Goal: Communication & Community: Answer question/provide support

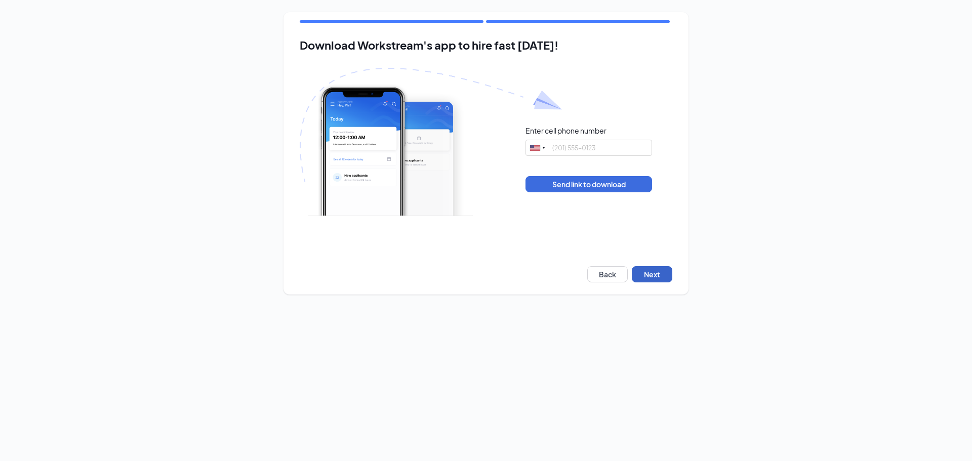
click at [648, 268] on button "Next" at bounding box center [652, 274] width 40 height 16
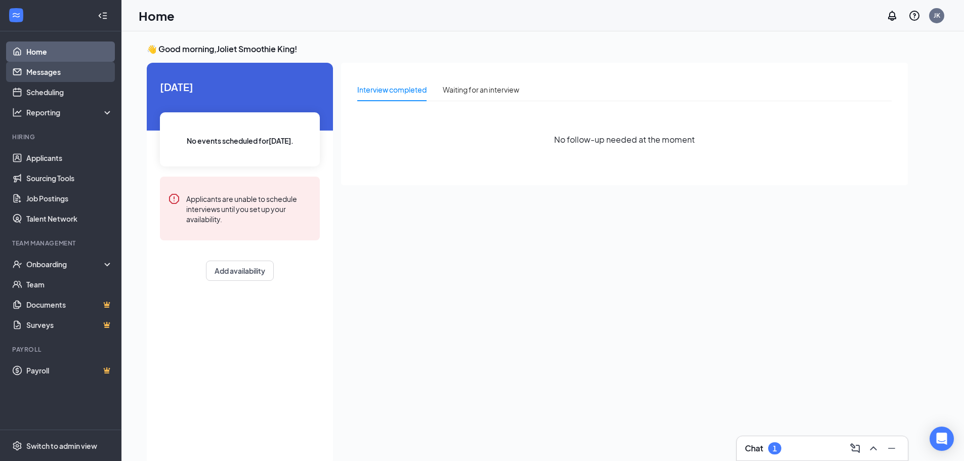
click at [93, 77] on link "Messages" at bounding box center [69, 72] width 87 height 20
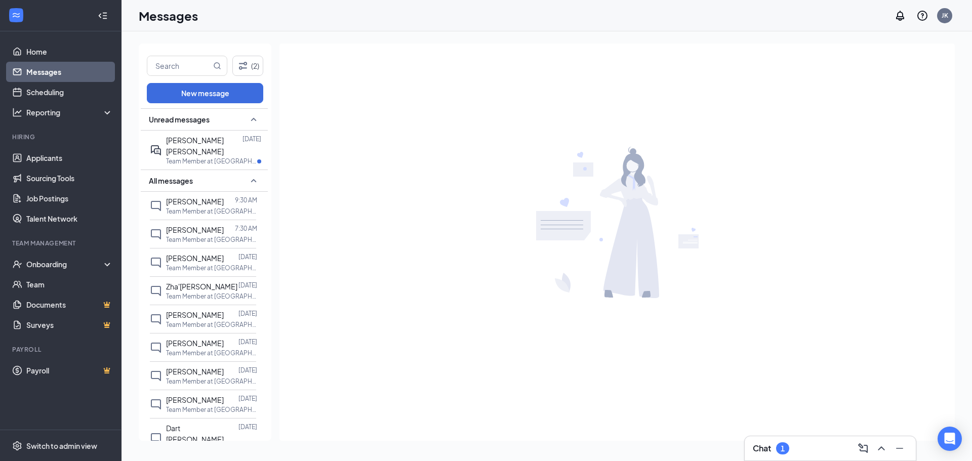
click at [879, 447] on icon "ChevronUp" at bounding box center [881, 448] width 12 height 12
click at [797, 453] on div "Chat 1" at bounding box center [830, 448] width 155 height 16
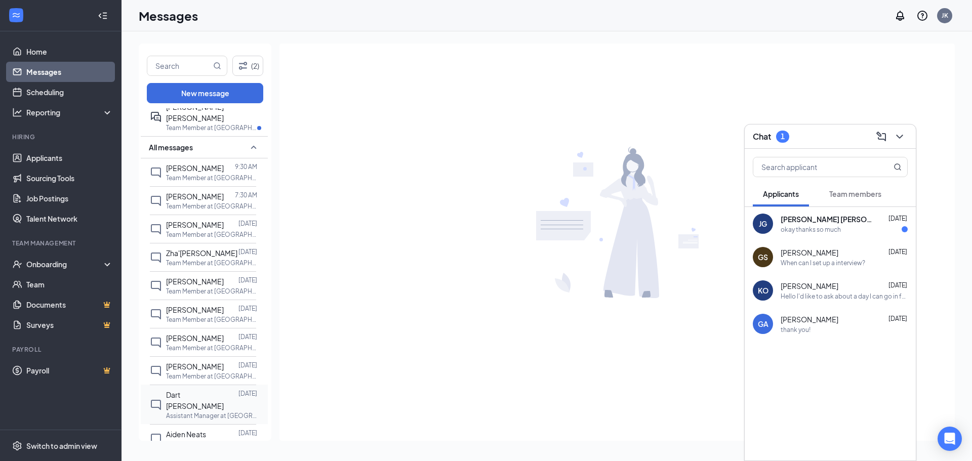
scroll to position [51, 0]
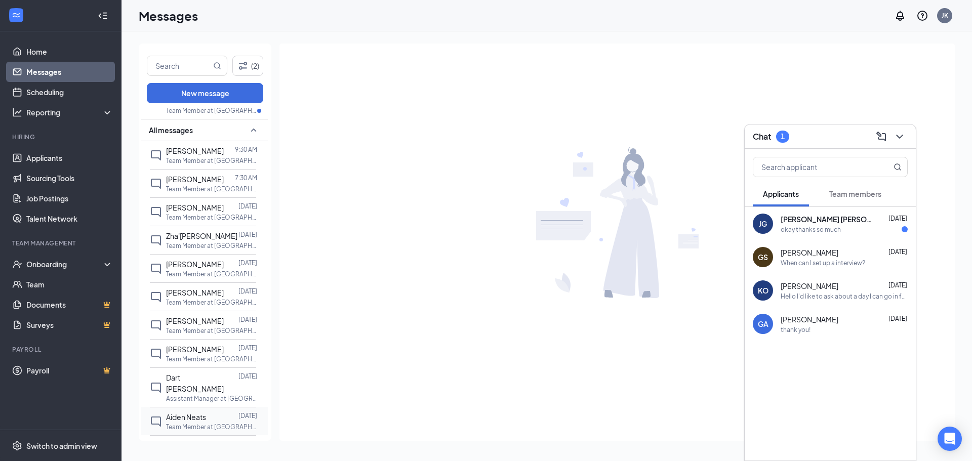
click at [205, 413] on span "Aiden Neats" at bounding box center [186, 417] width 40 height 9
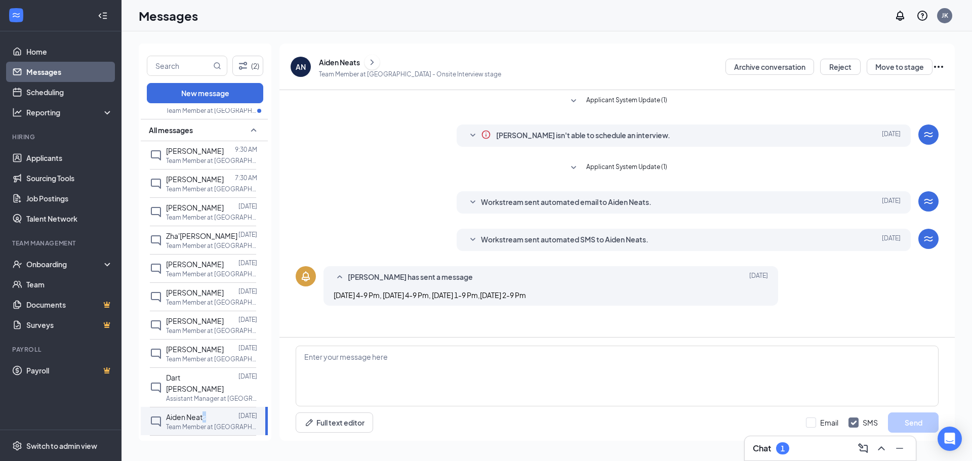
click at [370, 63] on icon "ChevronRight" at bounding box center [372, 62] width 10 height 12
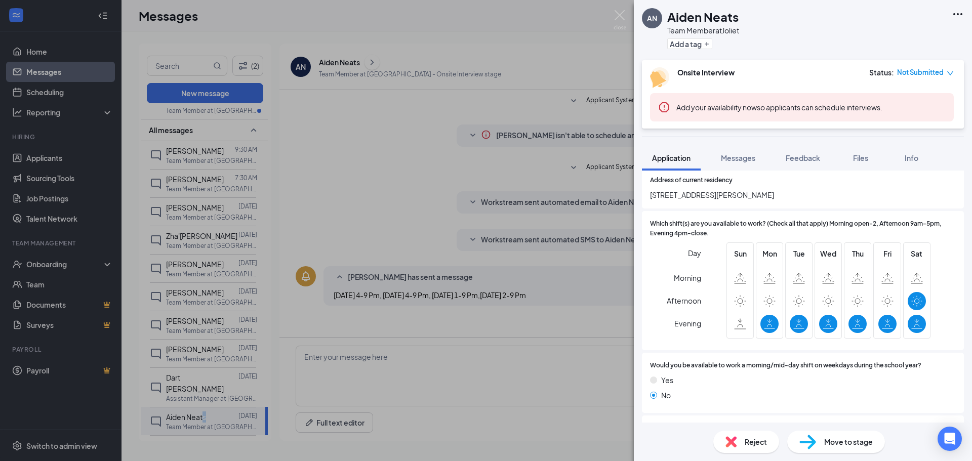
scroll to position [253, 0]
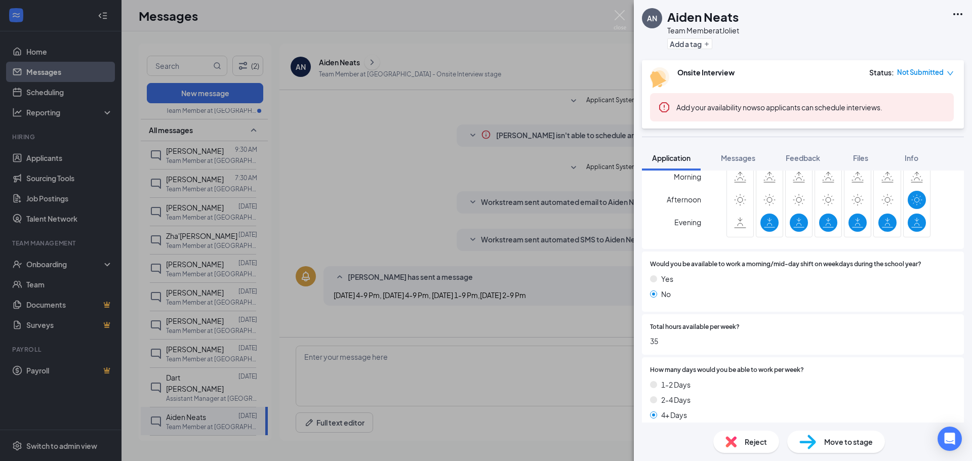
click at [611, 14] on div "AN Aiden Neats Team Member at [GEOGRAPHIC_DATA] Add a tag Onsite Interview Stat…" at bounding box center [486, 230] width 972 height 461
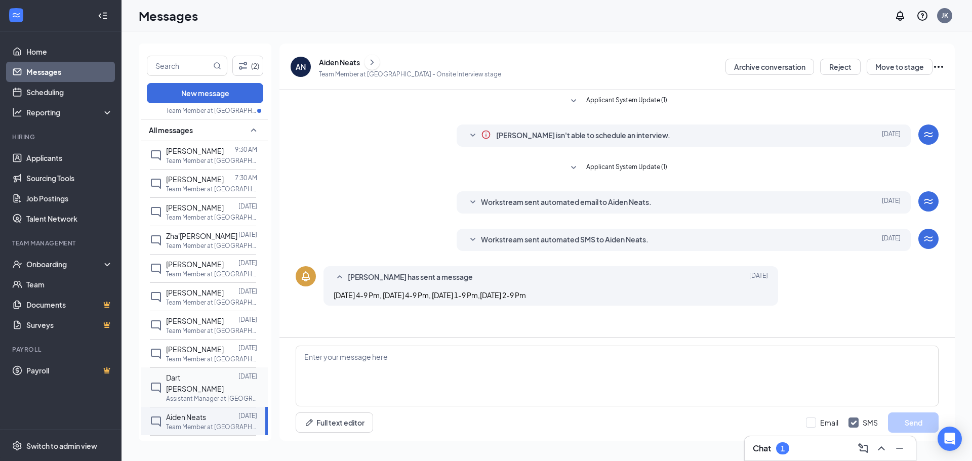
scroll to position [101, 0]
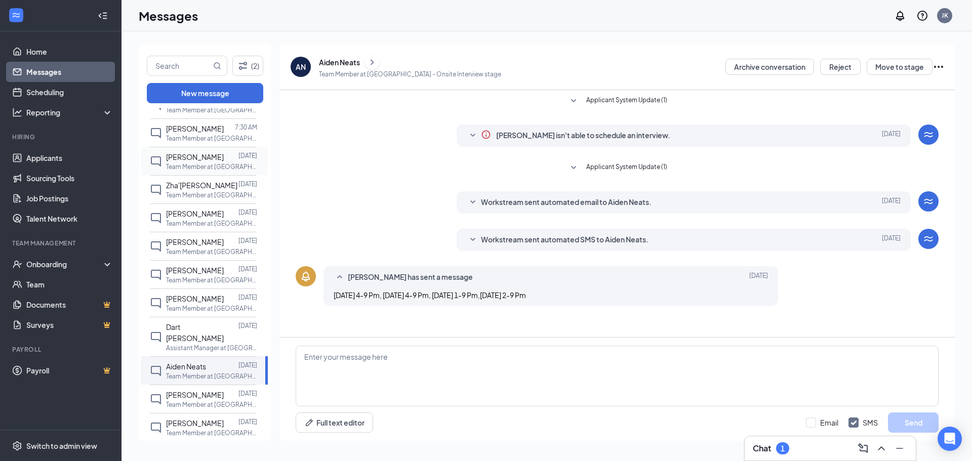
click at [224, 159] on div at bounding box center [231, 156] width 15 height 11
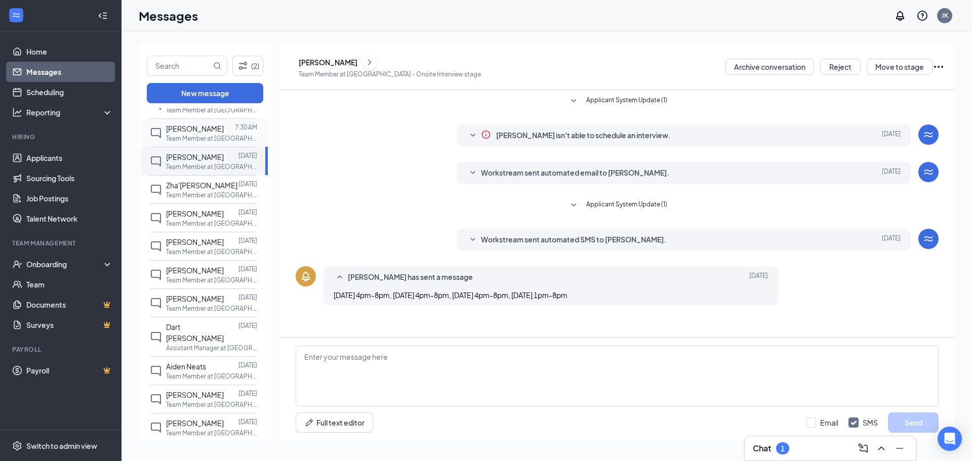
click at [190, 129] on span "[PERSON_NAME]" at bounding box center [195, 128] width 58 height 9
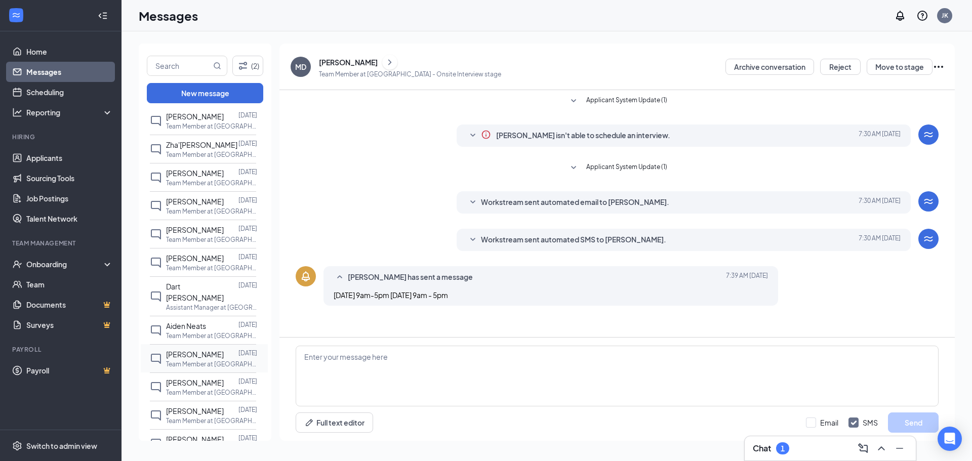
scroll to position [152, 0]
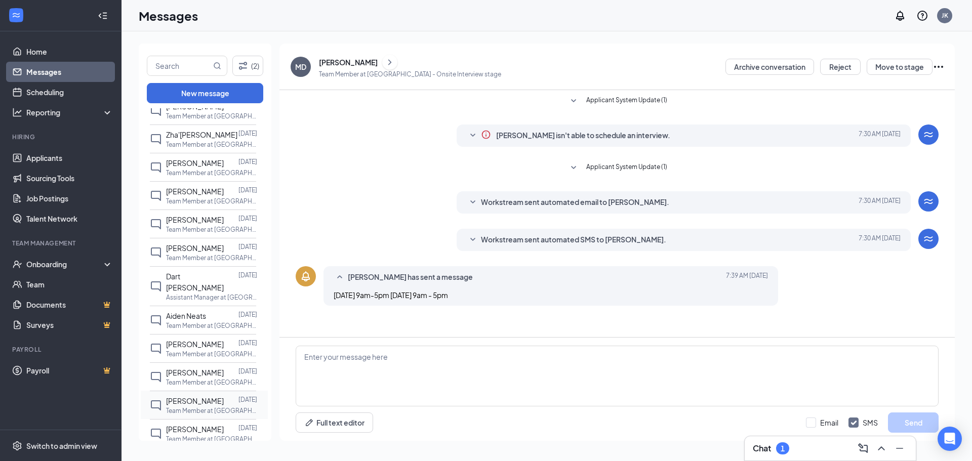
click at [209, 405] on span "[PERSON_NAME]" at bounding box center [195, 400] width 58 height 9
click at [372, 64] on icon "ChevronRight" at bounding box center [369, 62] width 10 height 12
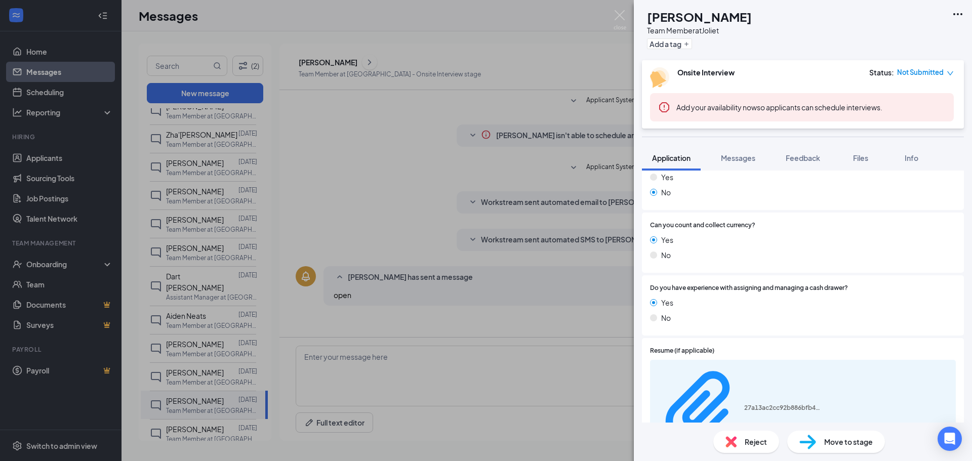
scroll to position [607, 0]
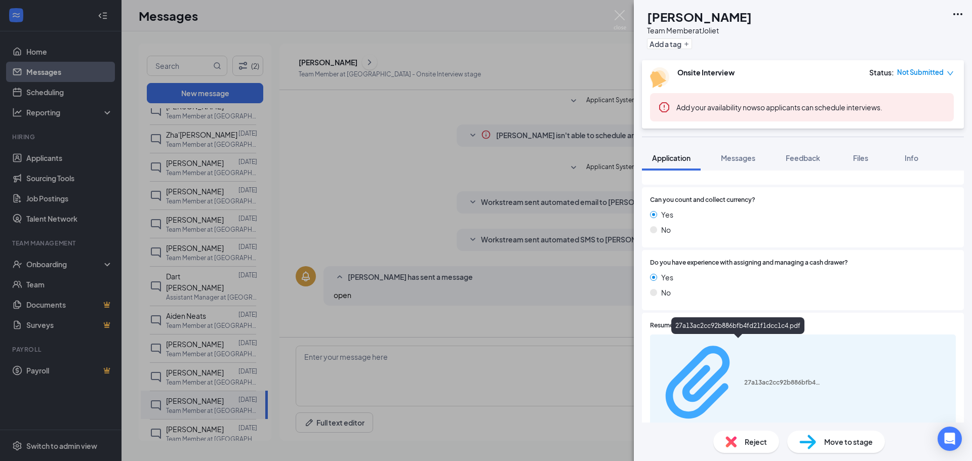
click at [772, 379] on div "27a13ac2cc92b886bfb4fd21f1dcc1c4.pdf" at bounding box center [782, 383] width 76 height 8
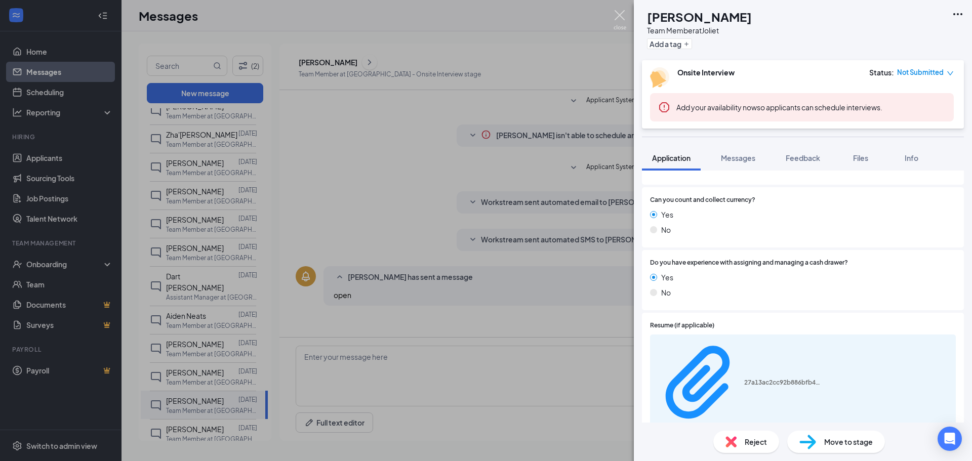
click at [621, 12] on img at bounding box center [619, 20] width 13 height 20
click at [619, 16] on div "Messages JK" at bounding box center [546, 15] width 850 height 31
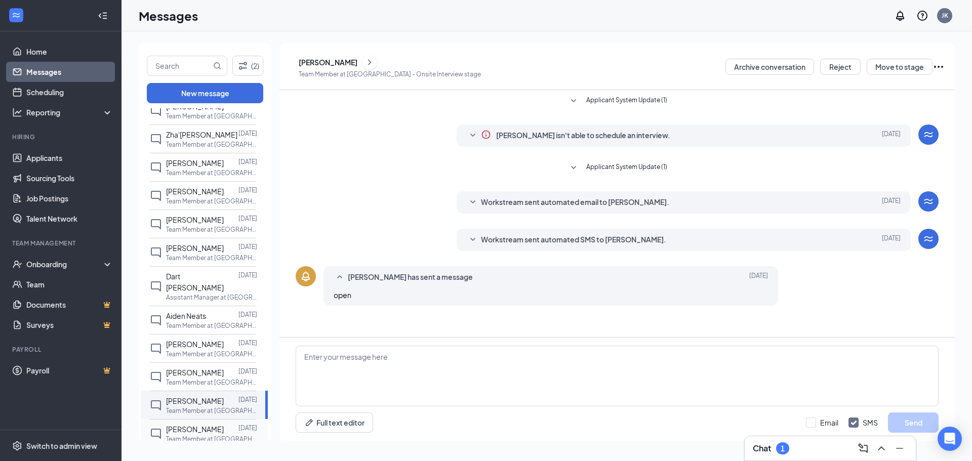
click at [208, 429] on span "[PERSON_NAME]" at bounding box center [195, 429] width 58 height 9
click at [375, 60] on icon "ChevronRight" at bounding box center [369, 62] width 10 height 12
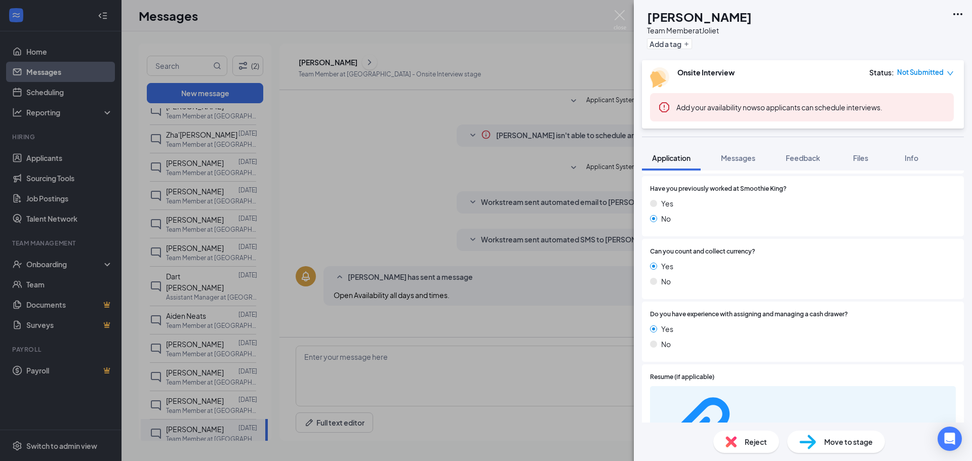
scroll to position [658, 0]
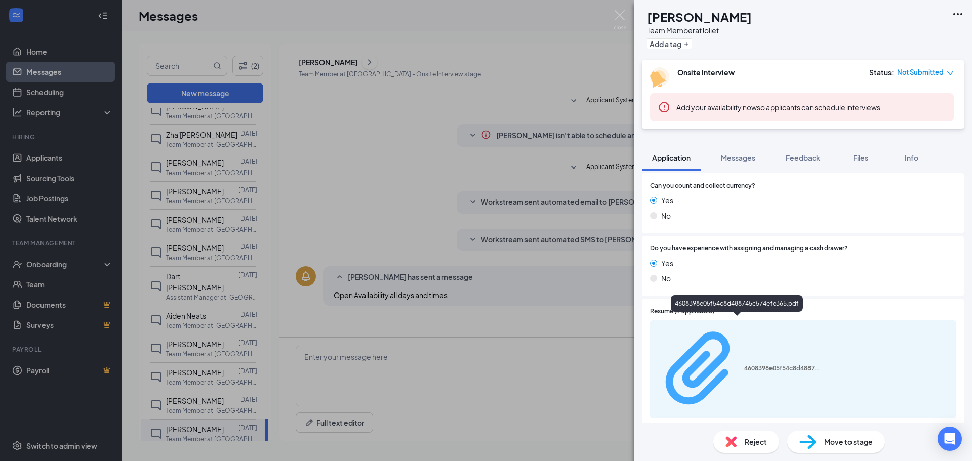
click at [788, 364] on div "4608398e05f54c8d488745c574efe365.pdf" at bounding box center [782, 368] width 76 height 8
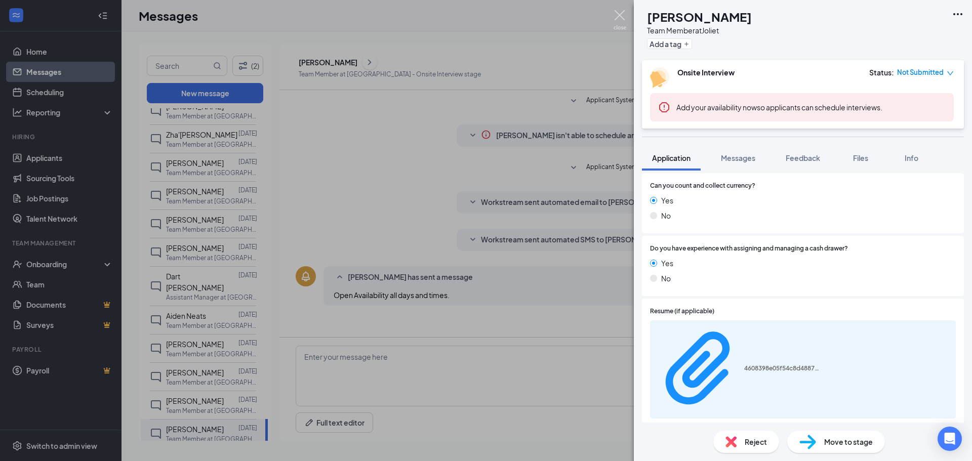
click at [621, 19] on img at bounding box center [619, 20] width 13 height 20
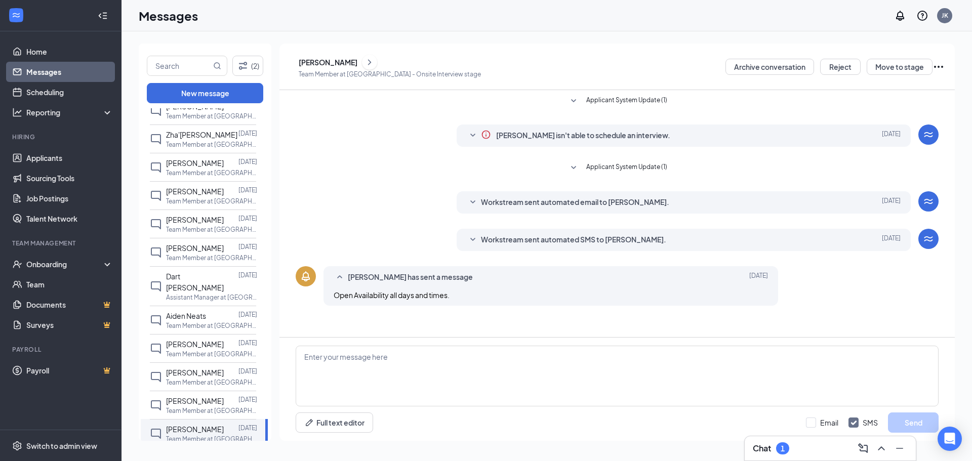
click at [883, 447] on icon "ChevronUp" at bounding box center [881, 448] width 12 height 12
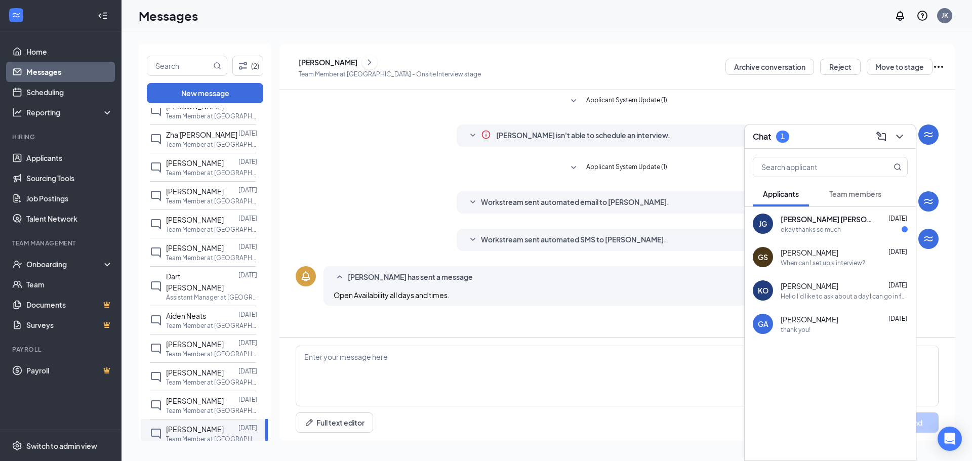
click at [850, 199] on button "Team members" at bounding box center [855, 193] width 72 height 25
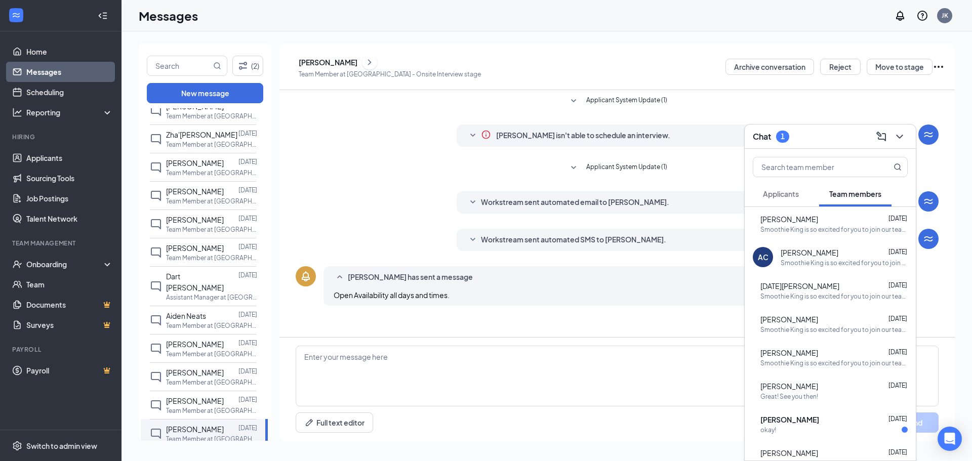
click at [812, 232] on div "Smoothie King is so excited for you to join our team! Do you know anyone else w…" at bounding box center [833, 229] width 147 height 9
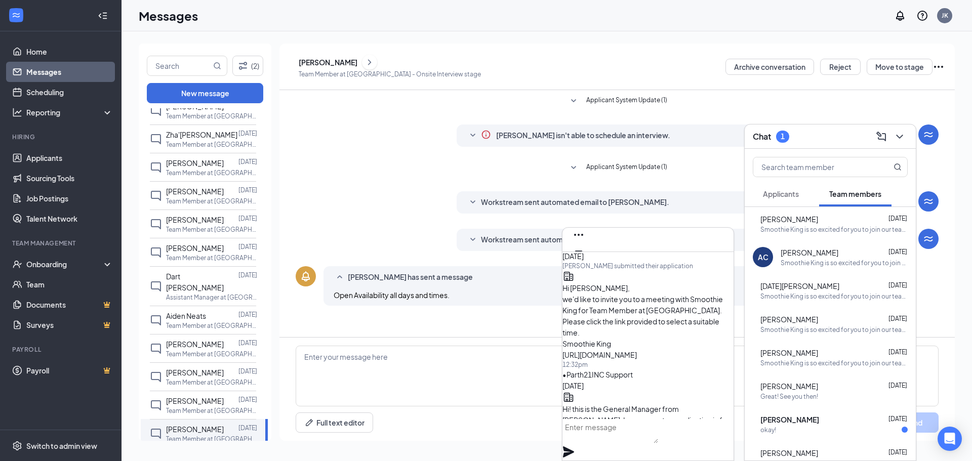
scroll to position [-405, 0]
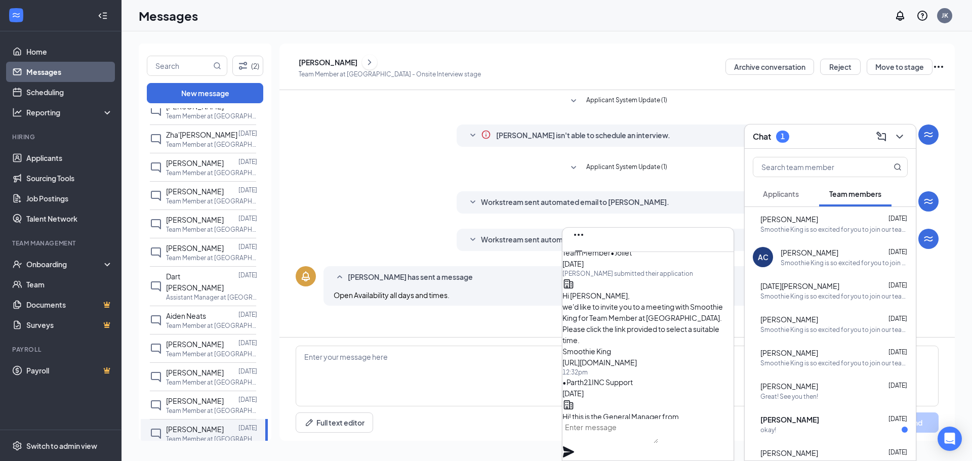
drag, startPoint x: 589, startPoint y: 275, endPoint x: 638, endPoint y: 366, distance: 103.9
click at [638, 411] on p "Hi! this is the General Manager from [PERSON_NAME]. I see you put an applicatio…" at bounding box center [647, 444] width 171 height 67
copy span "Hi! this is the General Manager from [PERSON_NAME]. I see you put an applicatio…"
click at [509, 355] on textarea at bounding box center [617, 376] width 643 height 61
click at [582, 264] on icon "Cross" at bounding box center [579, 267] width 6 height 6
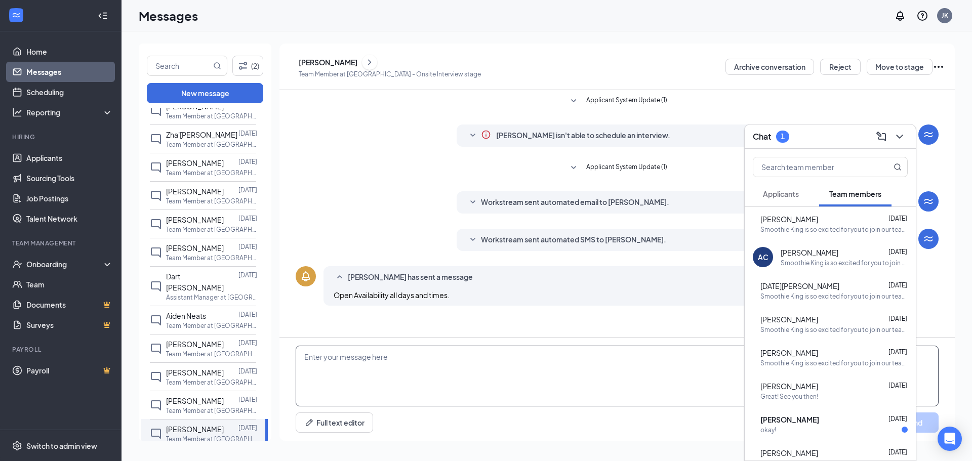
click at [429, 349] on textarea at bounding box center [617, 376] width 643 height 61
paste textarea "Hi! this is the General Manager from [PERSON_NAME]. I see you put an applicatio…"
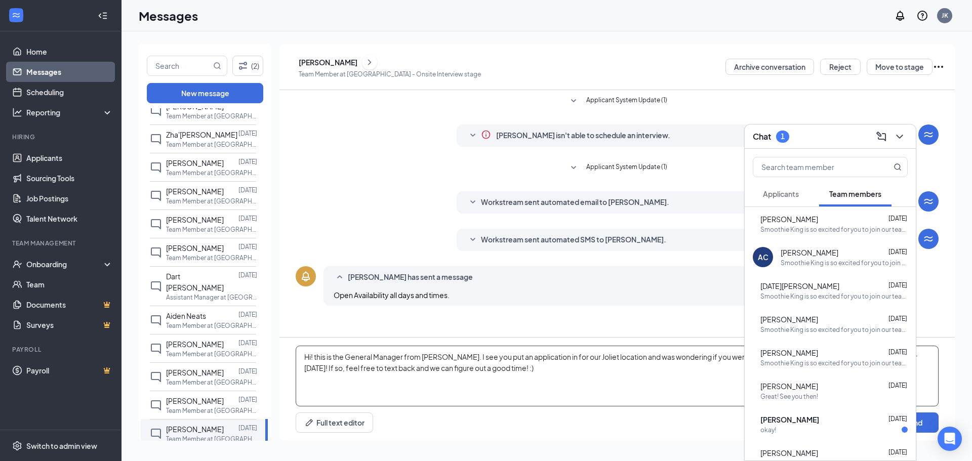
click at [472, 357] on textarea "Hi! this is the General Manager from [PERSON_NAME]. I see you put an applicatio…" at bounding box center [617, 376] width 643 height 61
type textarea "Hi! this is the General Manager from [PERSON_NAME]. I see you put an applicatio…"
click at [900, 136] on icon "ChevronDown" at bounding box center [899, 137] width 12 height 12
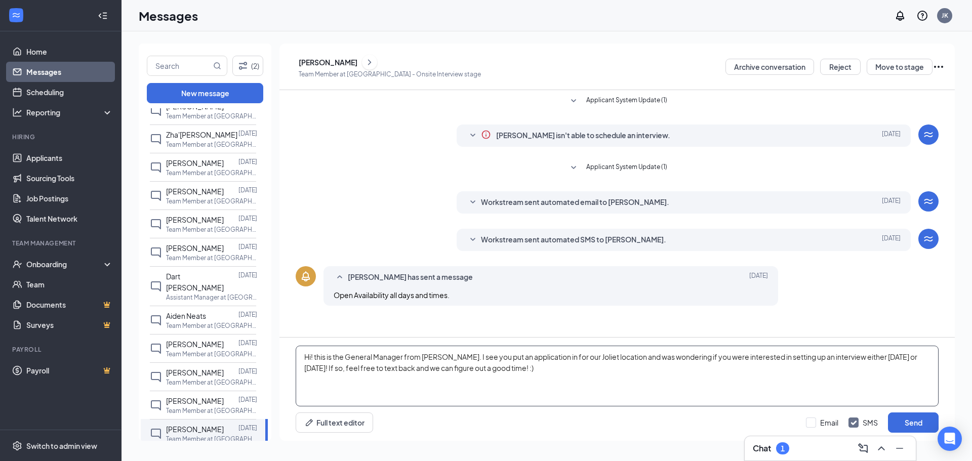
click at [440, 370] on textarea "Hi! this is the General Manager from [PERSON_NAME]. I see you put an applicatio…" at bounding box center [617, 376] width 643 height 61
click at [708, 408] on div "Hi! this is the General Manager from [PERSON_NAME]. I see you put an applicatio…" at bounding box center [616, 389] width 675 height 103
click at [921, 416] on button "Send" at bounding box center [913, 423] width 51 height 20
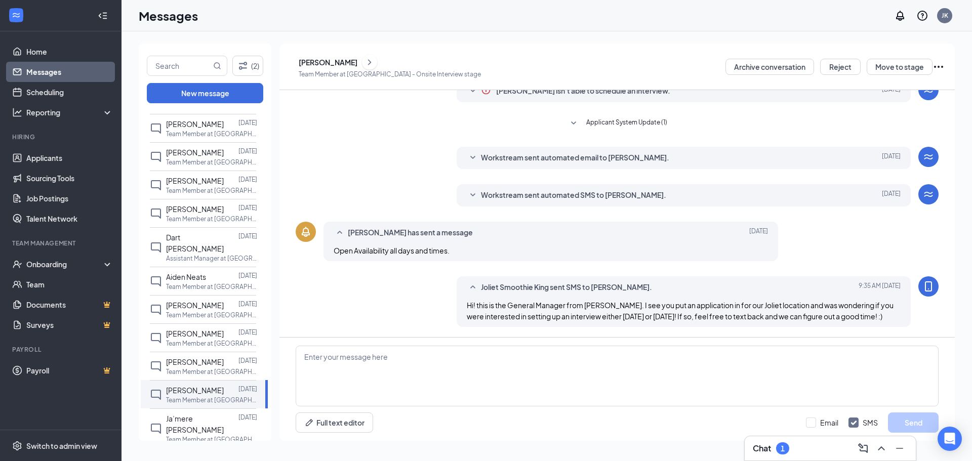
scroll to position [195, 0]
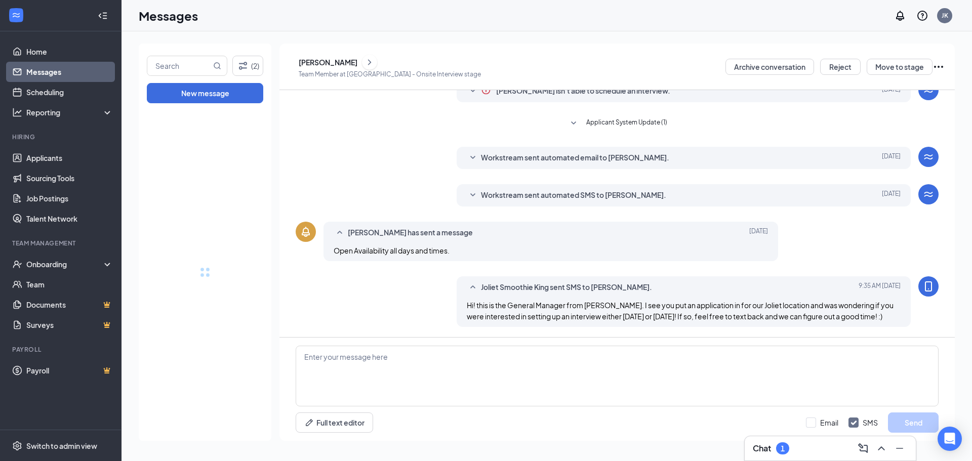
drag, startPoint x: 264, startPoint y: 289, endPoint x: 267, endPoint y: 312, distance: 23.0
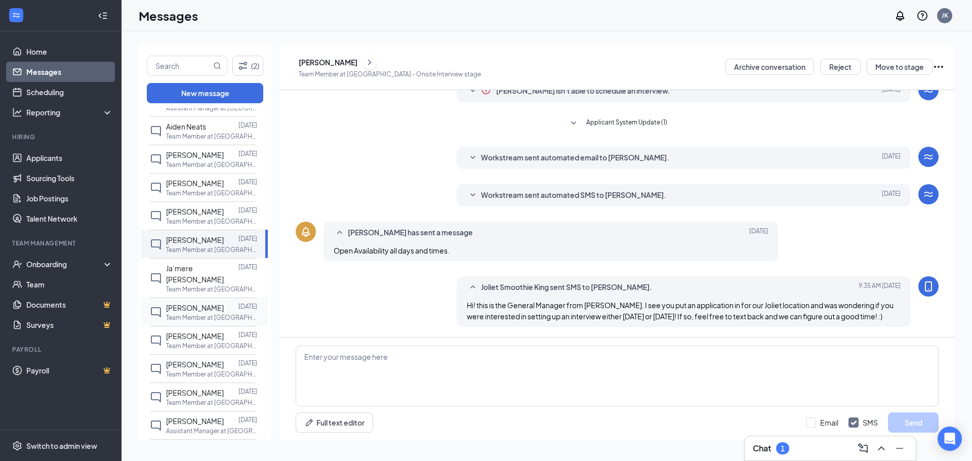
click at [207, 303] on span "[PERSON_NAME]" at bounding box center [195, 307] width 58 height 9
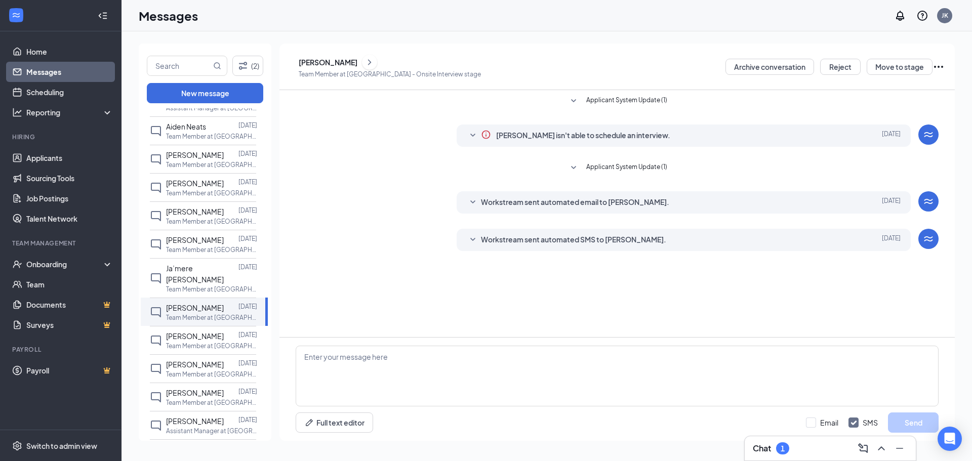
click at [375, 65] on icon "ChevronRight" at bounding box center [369, 62] width 10 height 12
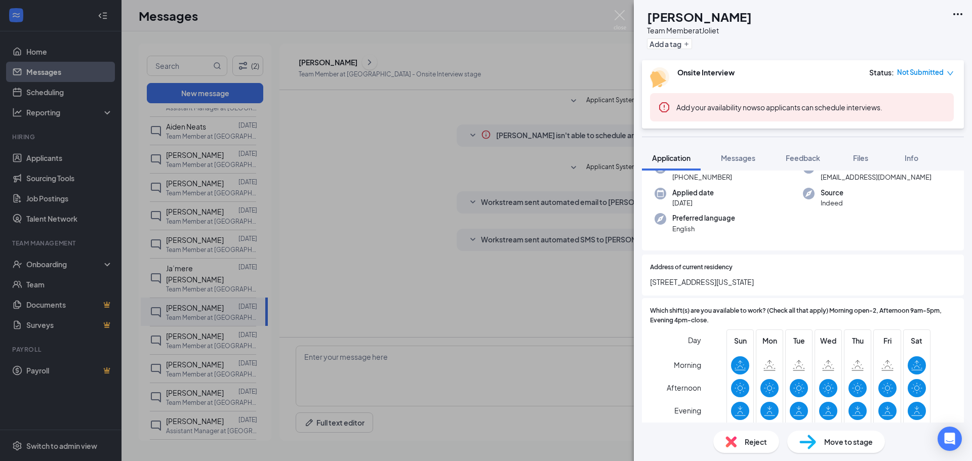
scroll to position [152, 0]
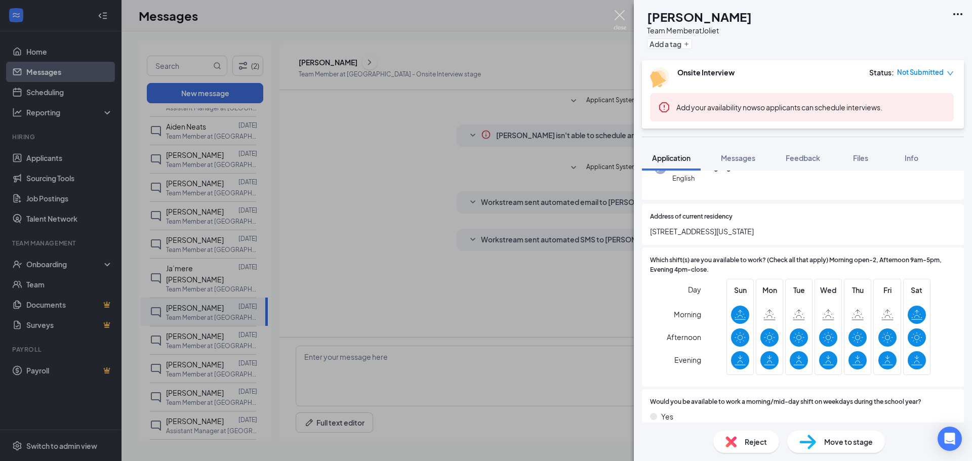
click at [617, 15] on img at bounding box center [619, 20] width 13 height 20
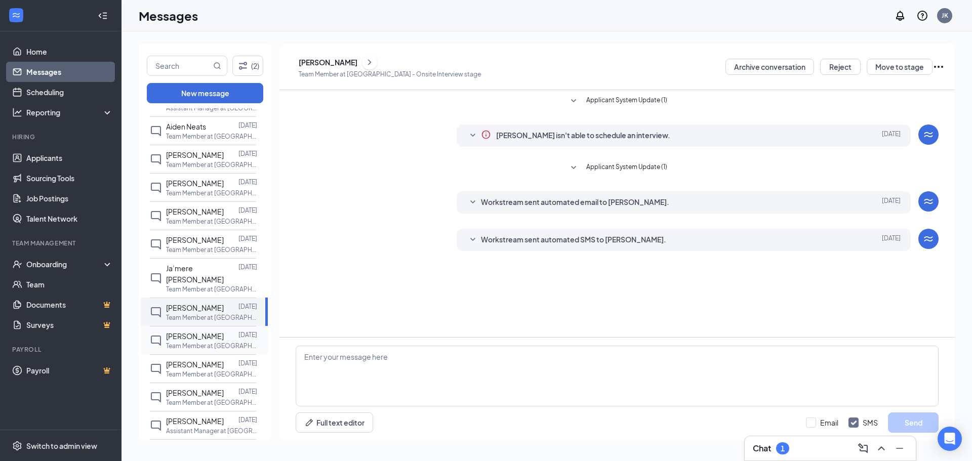
click at [186, 331] on div "[PERSON_NAME]" at bounding box center [195, 336] width 58 height 11
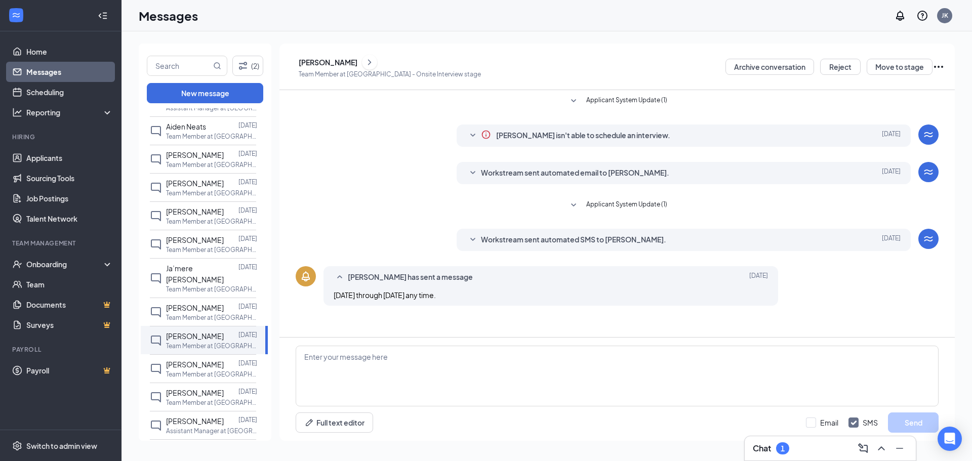
click at [371, 62] on icon "ChevronRight" at bounding box center [369, 62] width 3 height 6
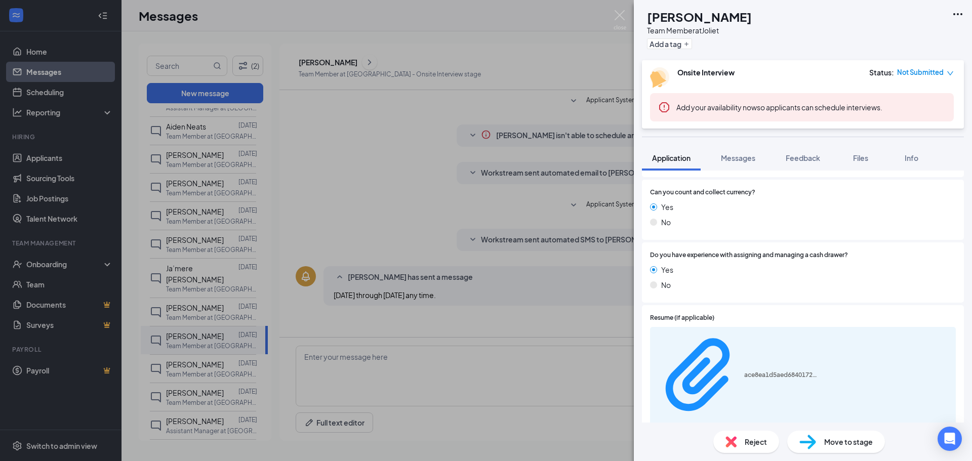
scroll to position [658, 0]
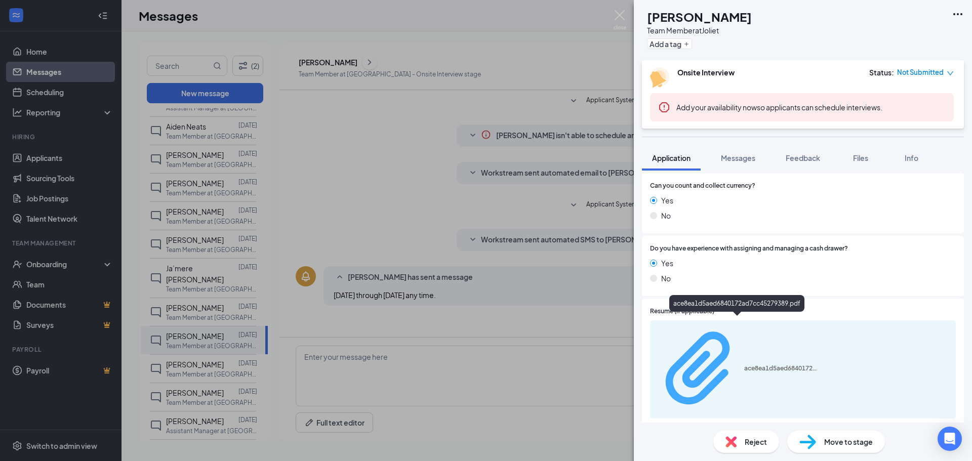
click at [761, 364] on div "ace8ea1d5aed6840172ad7cc45279389.pdf" at bounding box center [782, 368] width 76 height 8
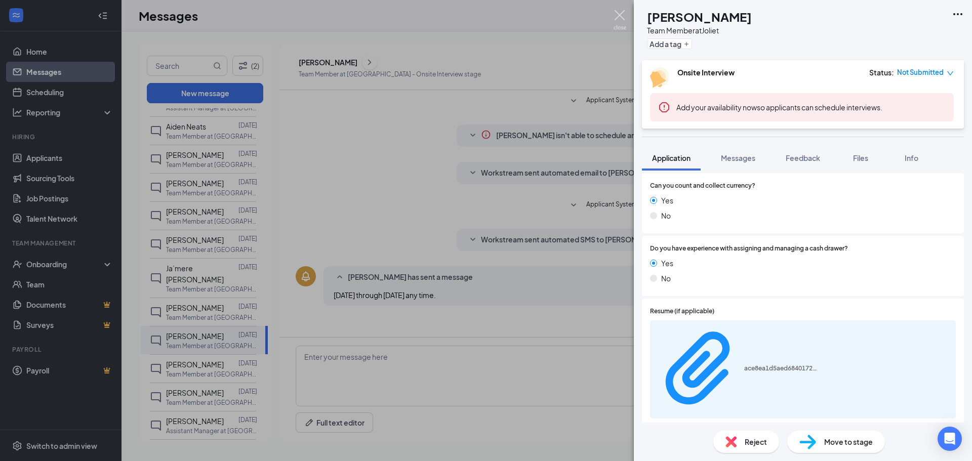
click at [624, 15] on img at bounding box center [619, 20] width 13 height 20
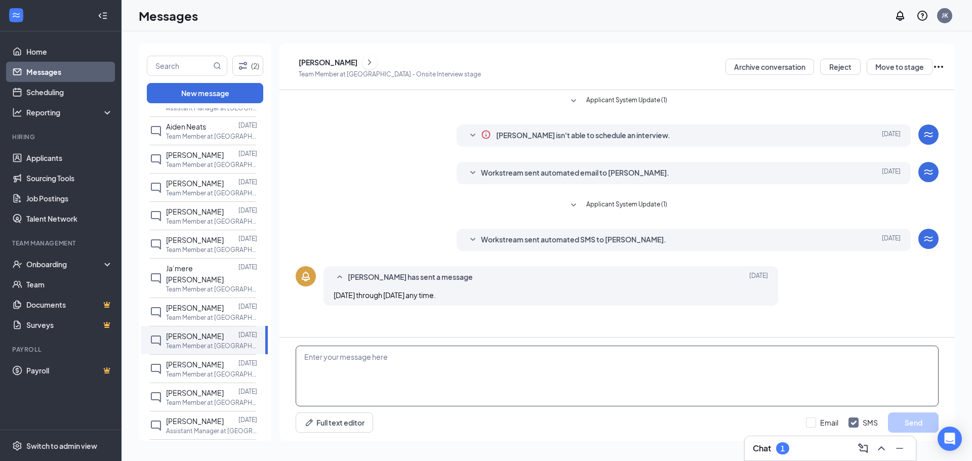
click at [382, 361] on textarea at bounding box center [617, 376] width 643 height 61
paste textarea "Hi! this is the General Manager from [PERSON_NAME]. I see you put an applicatio…"
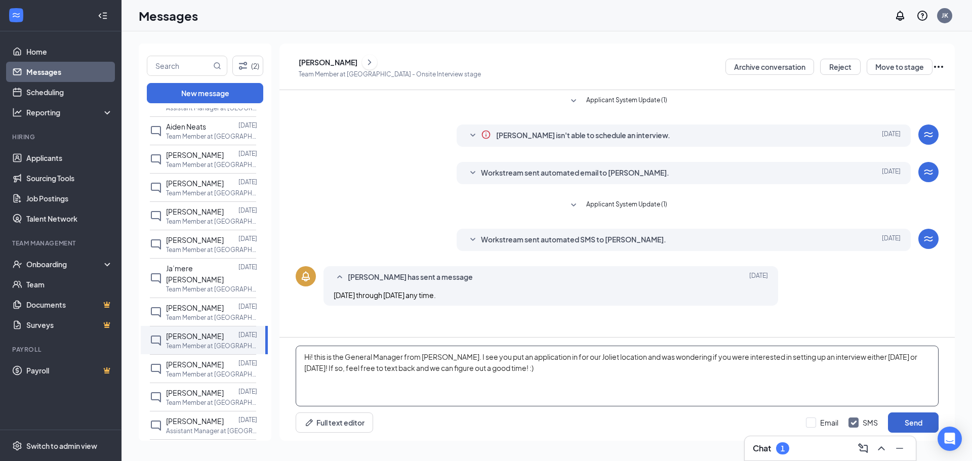
type textarea "Hi! this is the General Manager from [PERSON_NAME]. I see you put an applicatio…"
drag, startPoint x: 893, startPoint y: 419, endPoint x: 887, endPoint y: 420, distance: 6.7
click at [892, 419] on button "Send" at bounding box center [913, 423] width 51 height 20
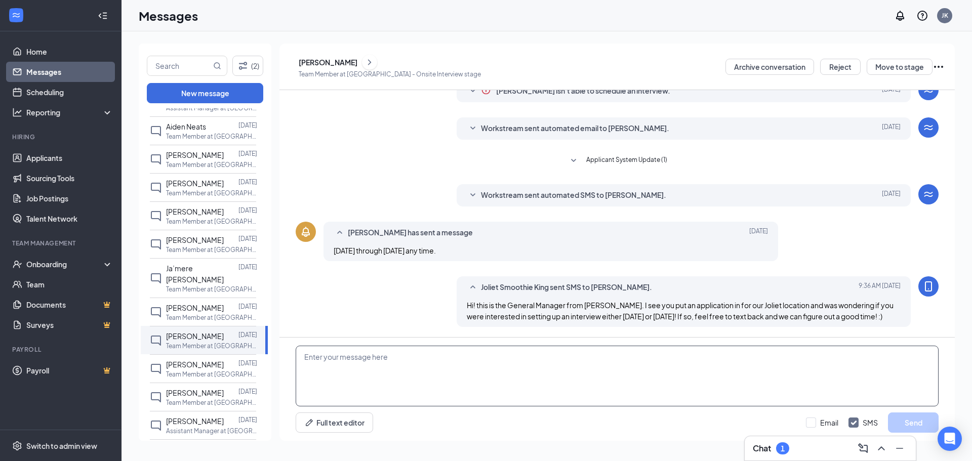
scroll to position [56, 0]
click at [204, 365] on span "[PERSON_NAME]" at bounding box center [195, 364] width 58 height 9
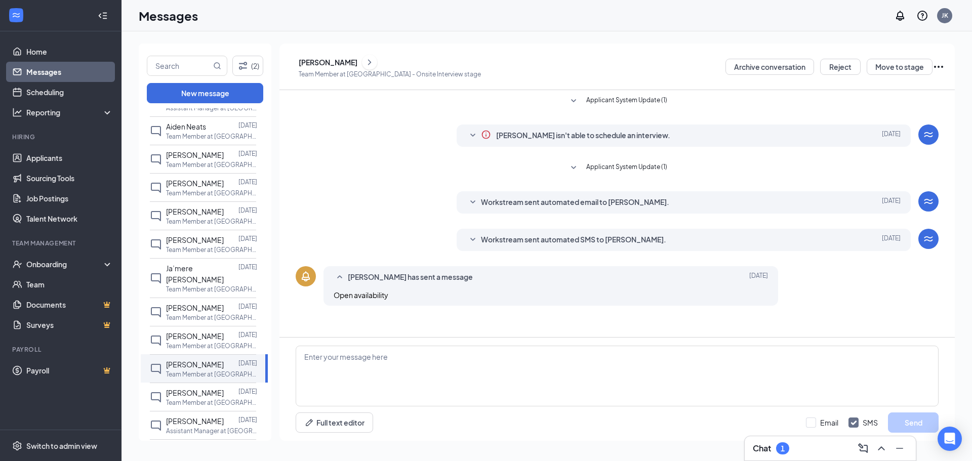
click at [371, 61] on icon "ChevronRight" at bounding box center [369, 62] width 3 height 6
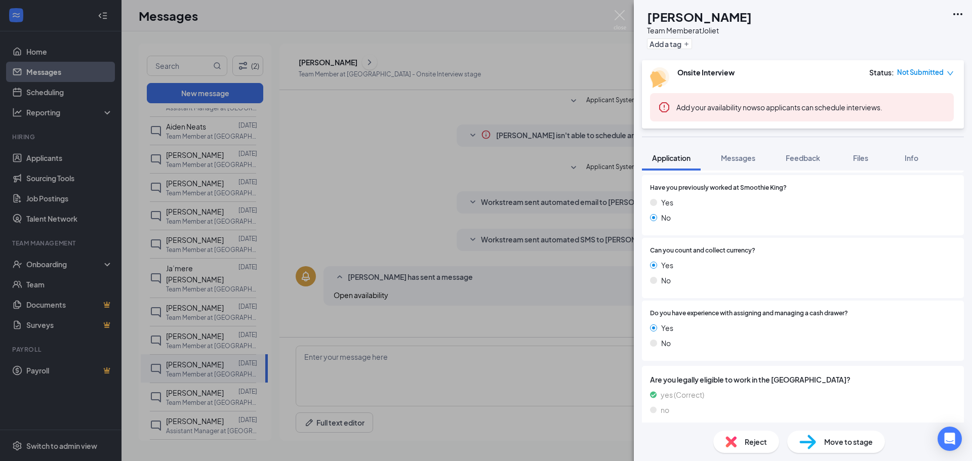
scroll to position [698, 0]
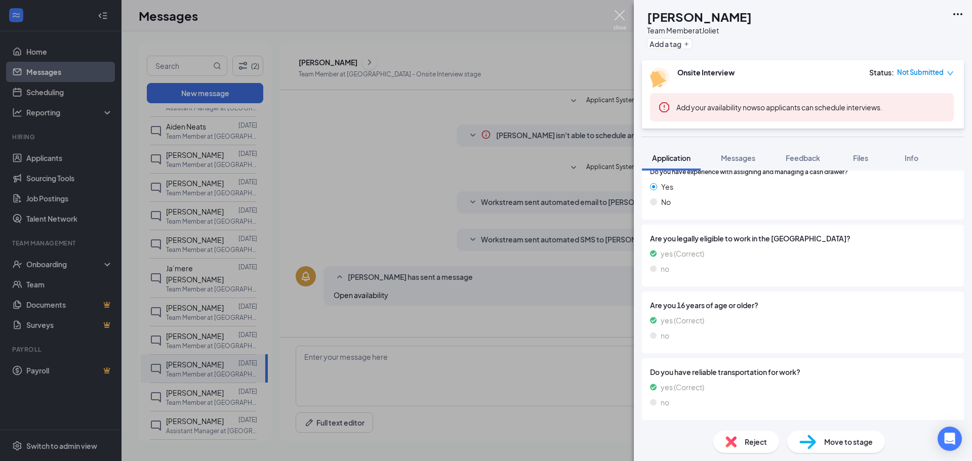
click at [624, 15] on img at bounding box center [619, 20] width 13 height 20
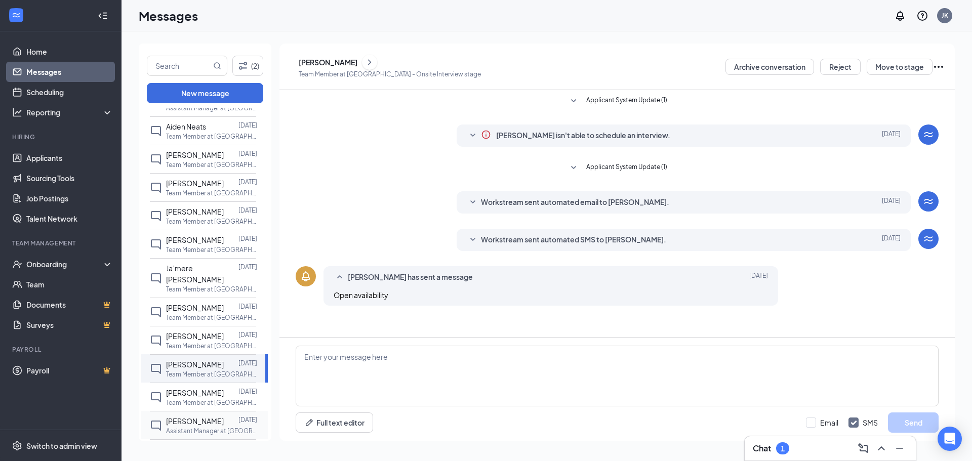
click at [206, 418] on span "[PERSON_NAME]" at bounding box center [195, 421] width 58 height 9
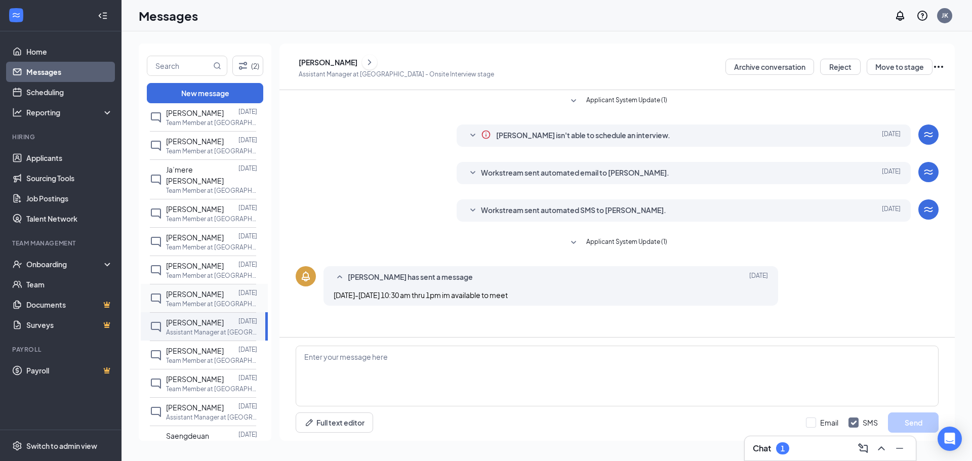
scroll to position [444, 0]
click at [195, 347] on span "[PERSON_NAME]" at bounding box center [195, 346] width 58 height 9
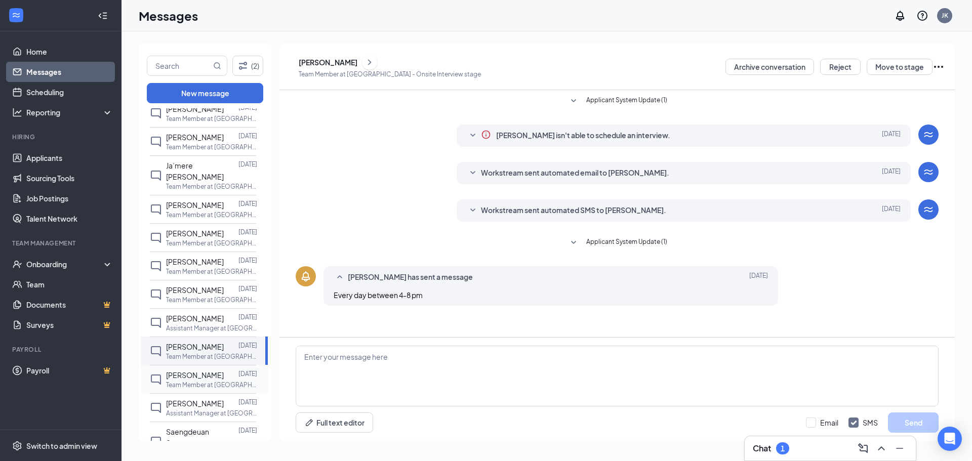
click at [203, 374] on span "[PERSON_NAME]" at bounding box center [195, 375] width 58 height 9
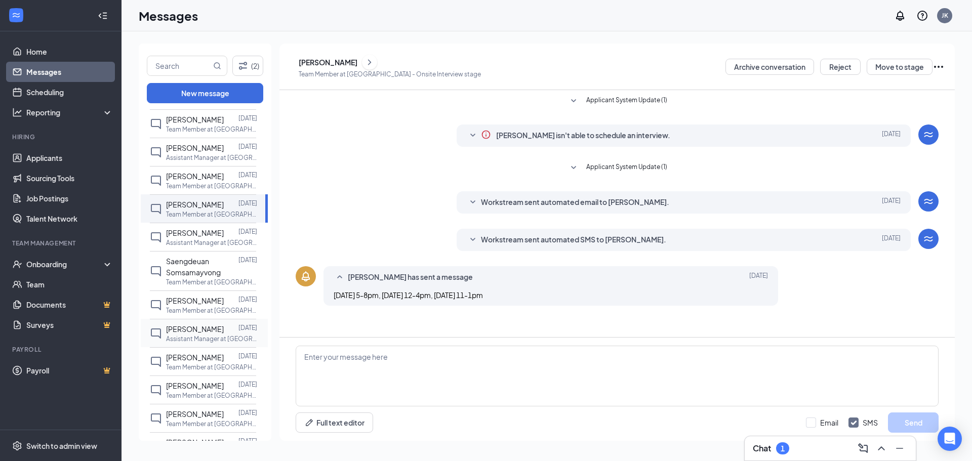
scroll to position [617, 0]
click at [204, 298] on span "[PERSON_NAME]" at bounding box center [195, 298] width 58 height 9
click at [373, 61] on icon "ChevronRight" at bounding box center [369, 62] width 10 height 12
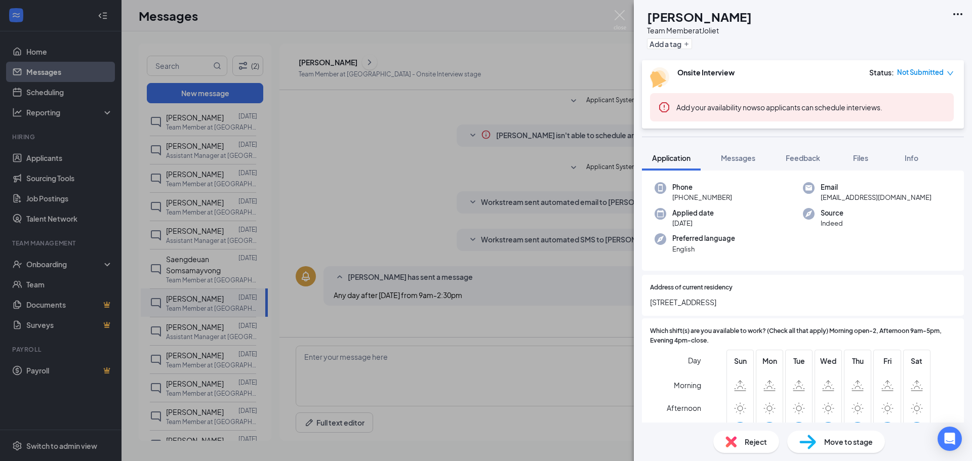
scroll to position [101, 0]
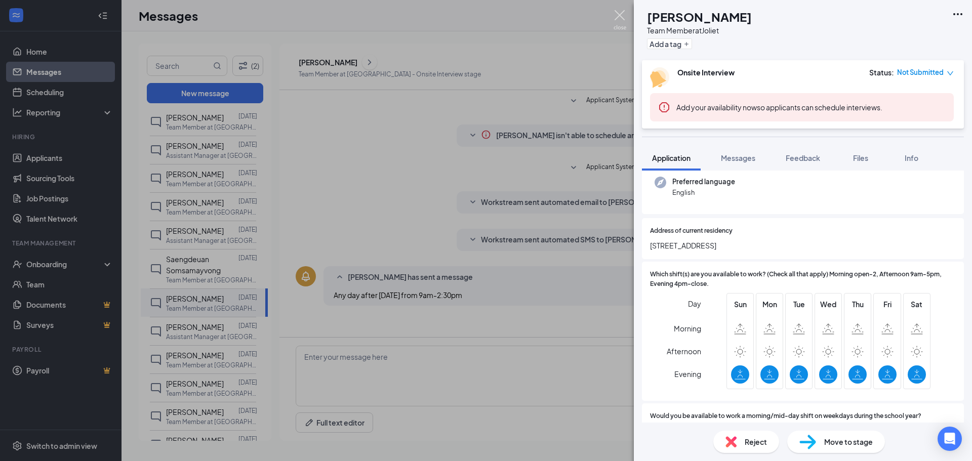
click at [618, 12] on img at bounding box center [619, 20] width 13 height 20
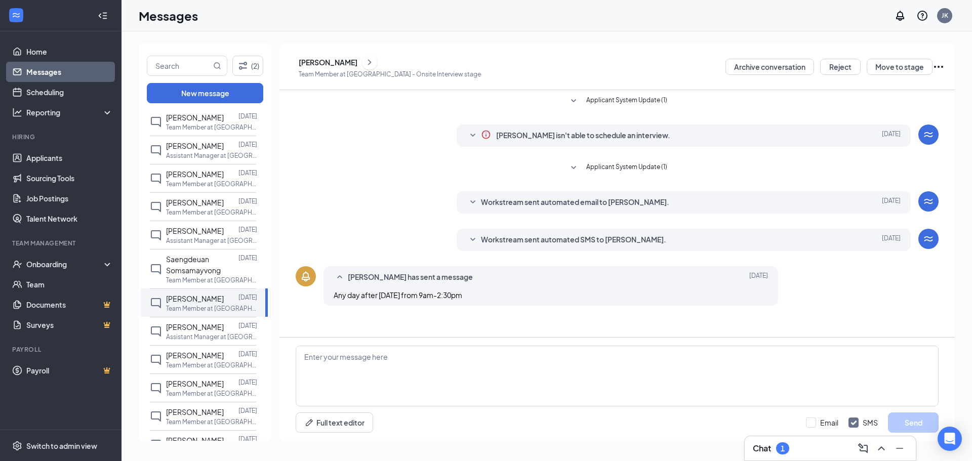
scroll to position [711, 0]
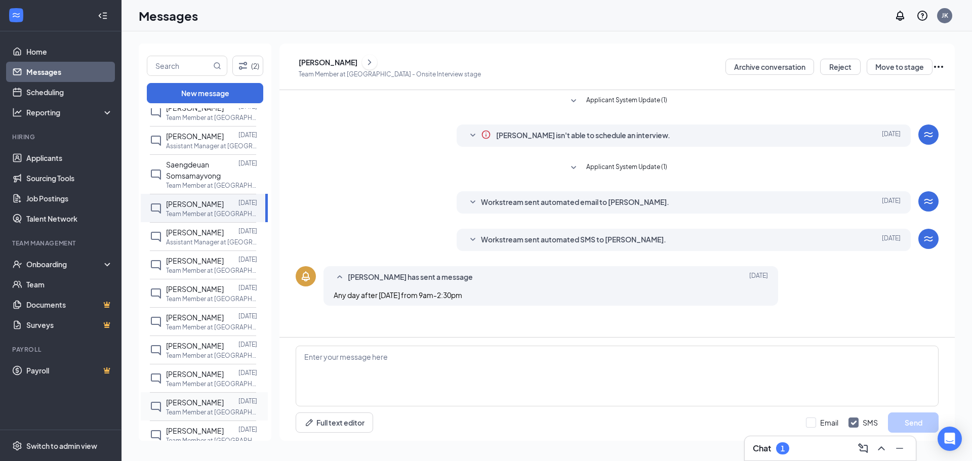
click at [192, 407] on span "[PERSON_NAME]" at bounding box center [195, 402] width 58 height 9
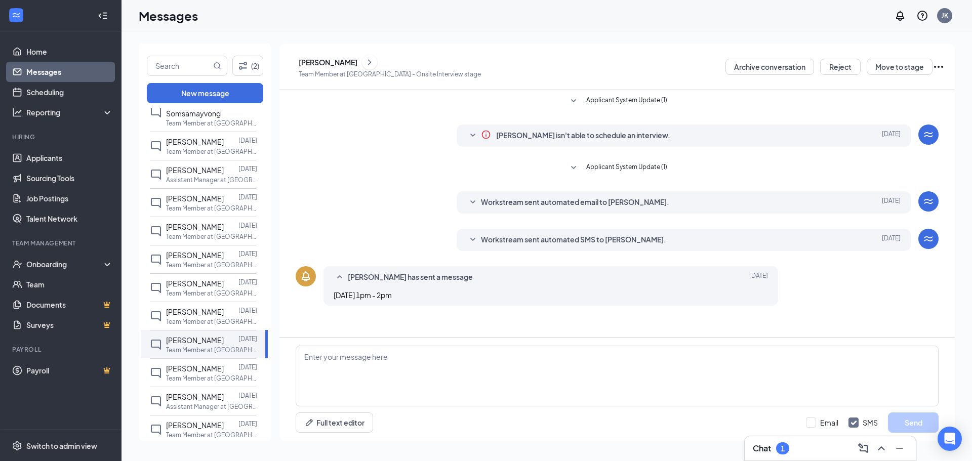
scroll to position [792, 0]
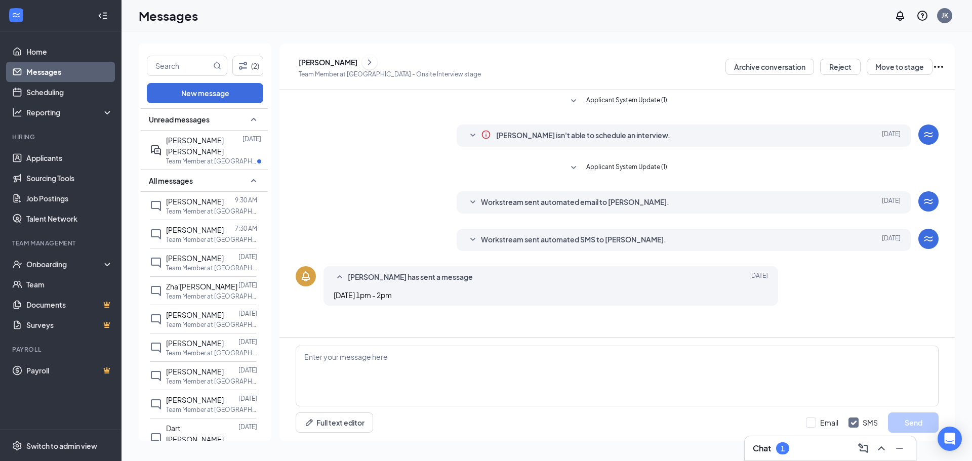
click at [371, 64] on icon "ChevronRight" at bounding box center [369, 62] width 3 height 6
click at [370, 62] on icon "ChevronRight" at bounding box center [369, 62] width 10 height 12
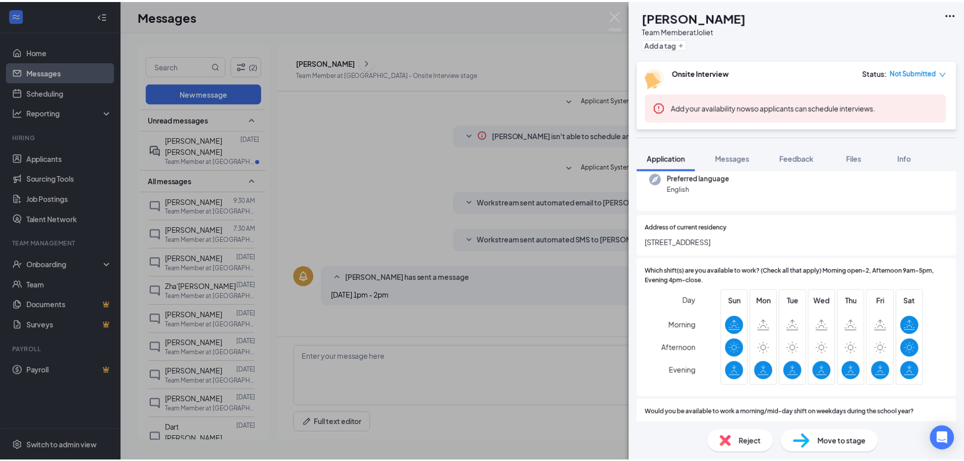
scroll to position [152, 0]
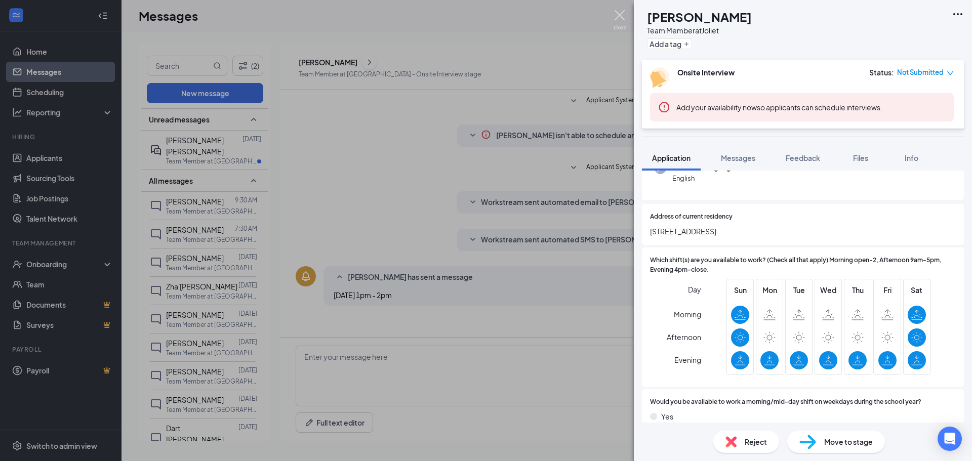
click at [622, 18] on img at bounding box center [619, 20] width 13 height 20
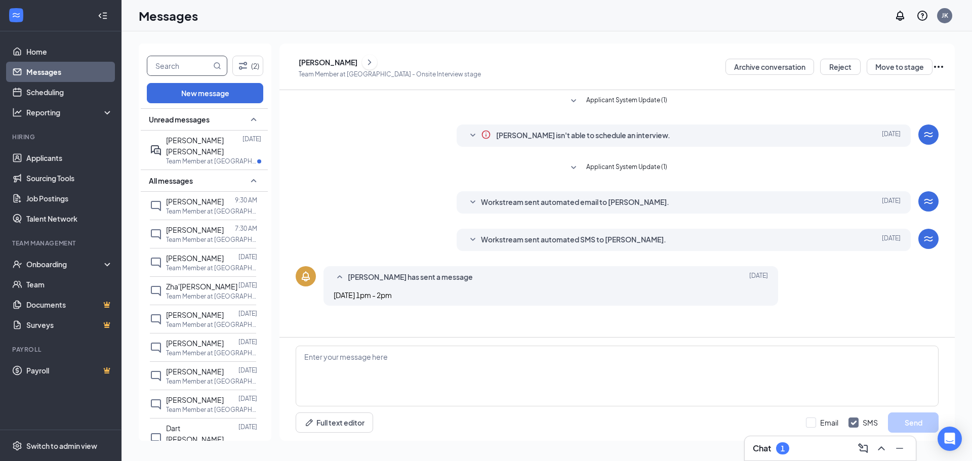
click at [164, 64] on input "text" at bounding box center [179, 65] width 64 height 19
click at [217, 67] on icon "MagnifyingGlass" at bounding box center [217, 66] width 8 height 8
click at [206, 91] on button "New message" at bounding box center [205, 93] width 116 height 20
click at [207, 93] on button "New message" at bounding box center [205, 93] width 116 height 20
click at [199, 64] on input "[PERSON_NAME]" at bounding box center [179, 65] width 64 height 19
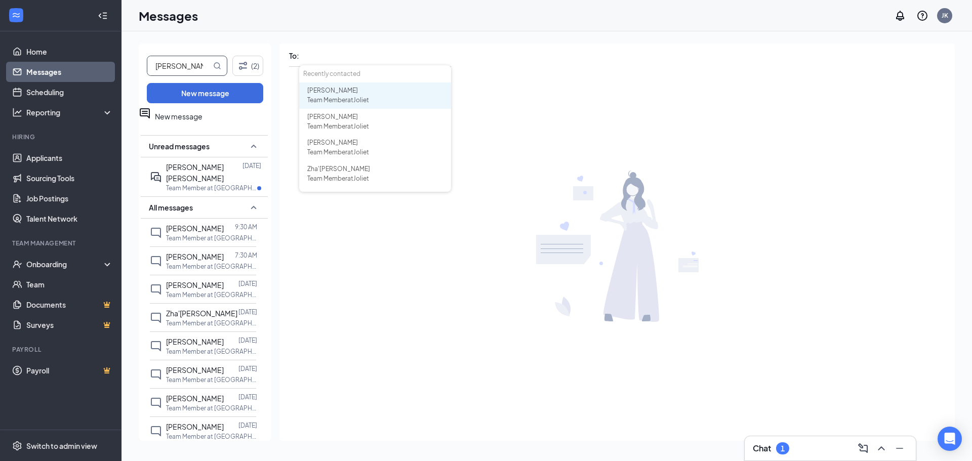
click at [190, 65] on input "[PERSON_NAME]" at bounding box center [179, 65] width 64 height 19
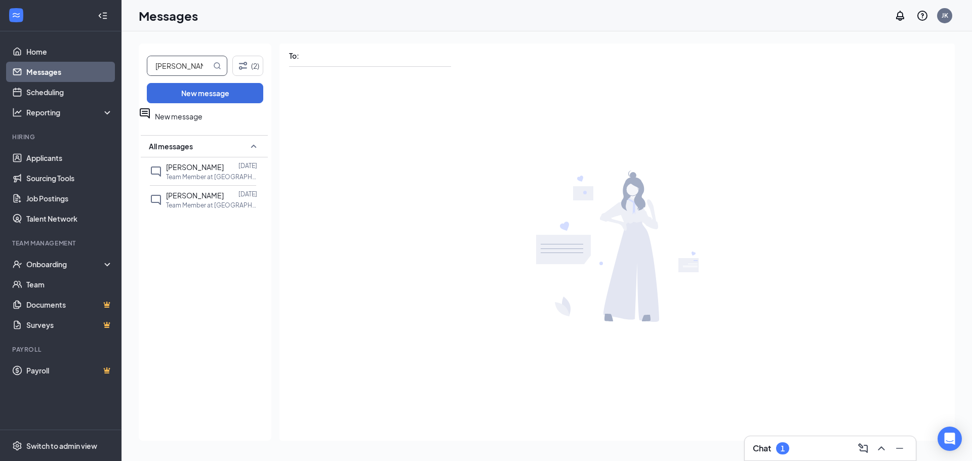
drag, startPoint x: 191, startPoint y: 67, endPoint x: 140, endPoint y: 64, distance: 51.2
click at [140, 64] on div "[PERSON_NAME] (2) New message New message All messages [PERSON_NAME] [DATE] Tea…" at bounding box center [205, 242] width 133 height 397
type input "M"
click at [56, 158] on link "Applicants" at bounding box center [69, 158] width 87 height 20
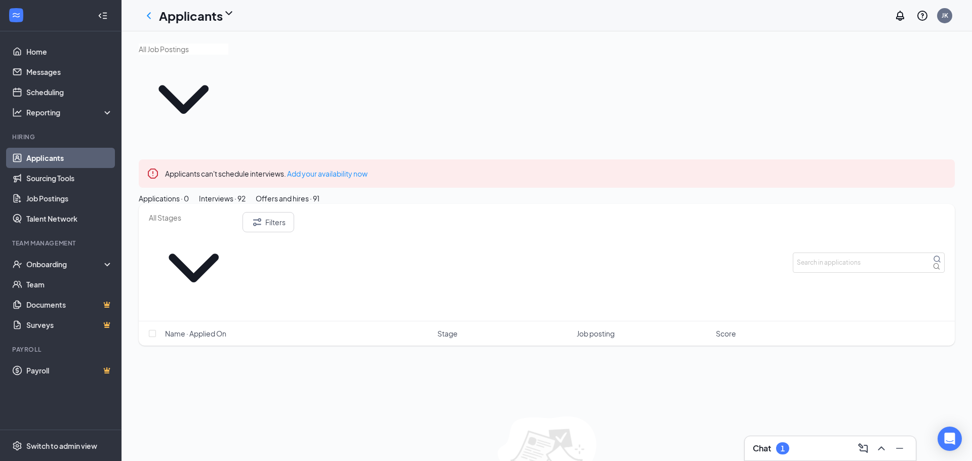
click at [245, 193] on div "Interviews · 92" at bounding box center [222, 198] width 47 height 11
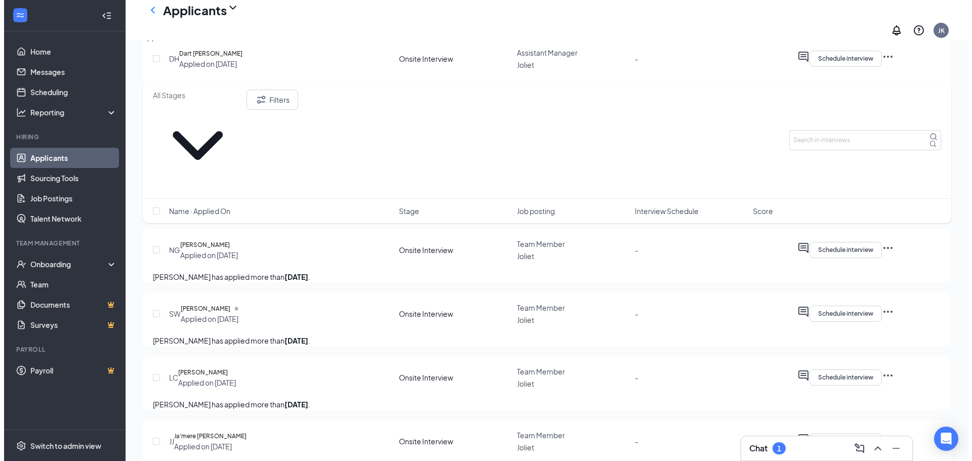
scroll to position [810, 0]
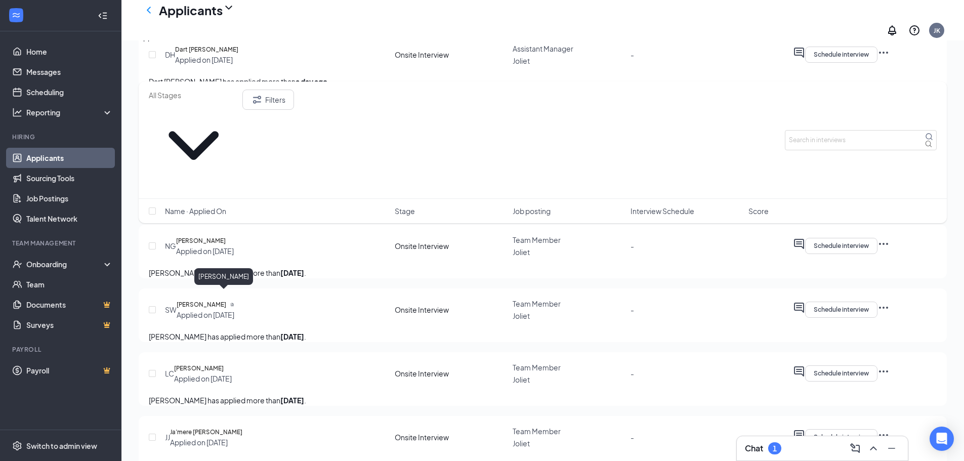
click at [224, 246] on h5 "[PERSON_NAME]" at bounding box center [201, 241] width 50 height 10
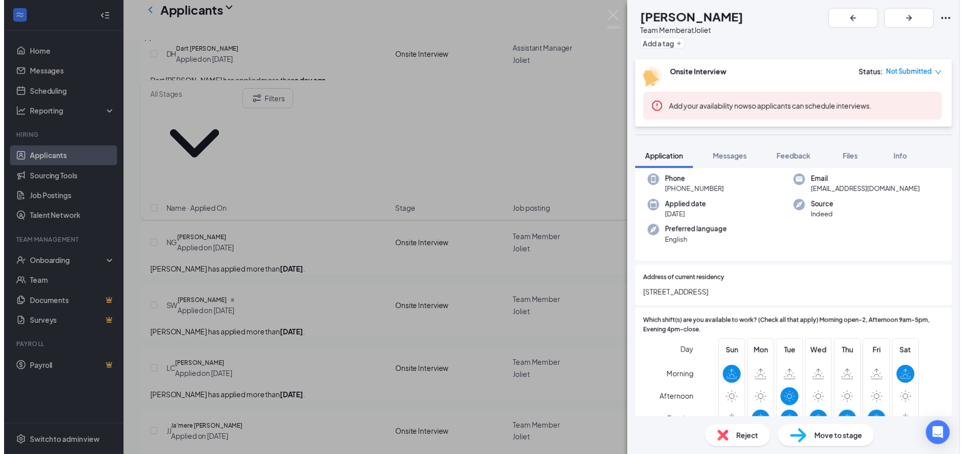
scroll to position [101, 0]
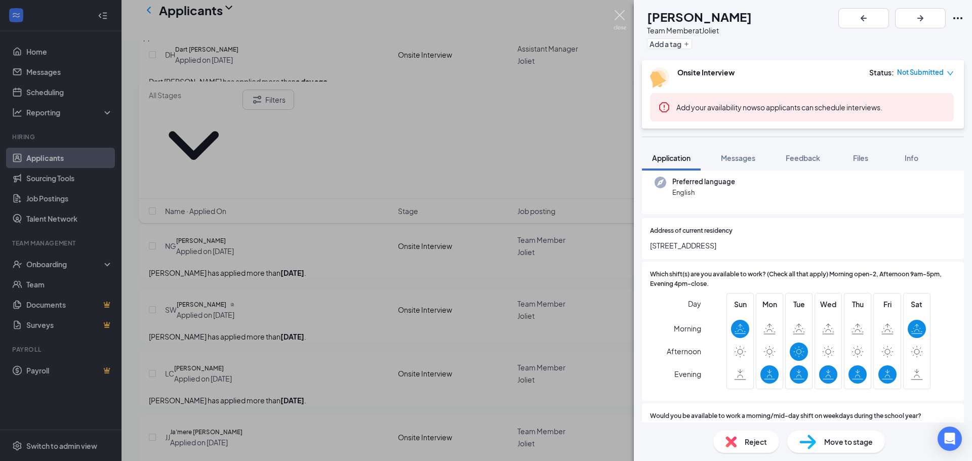
click at [620, 15] on img at bounding box center [619, 20] width 13 height 20
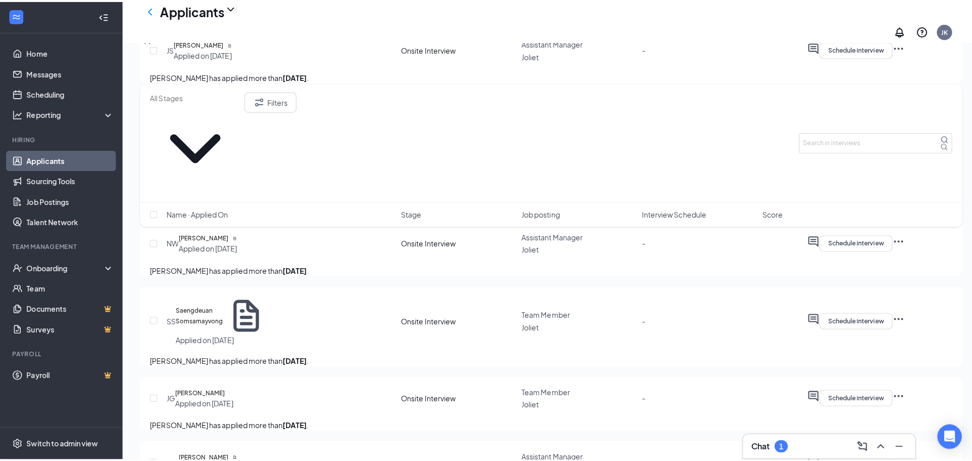
scroll to position [1519, 0]
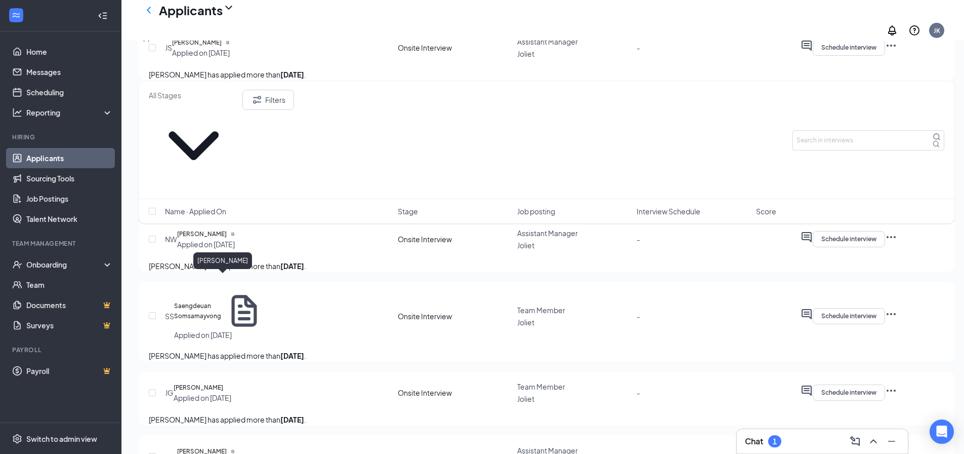
click at [222, 111] on h5 "[PERSON_NAME]" at bounding box center [198, 106] width 50 height 10
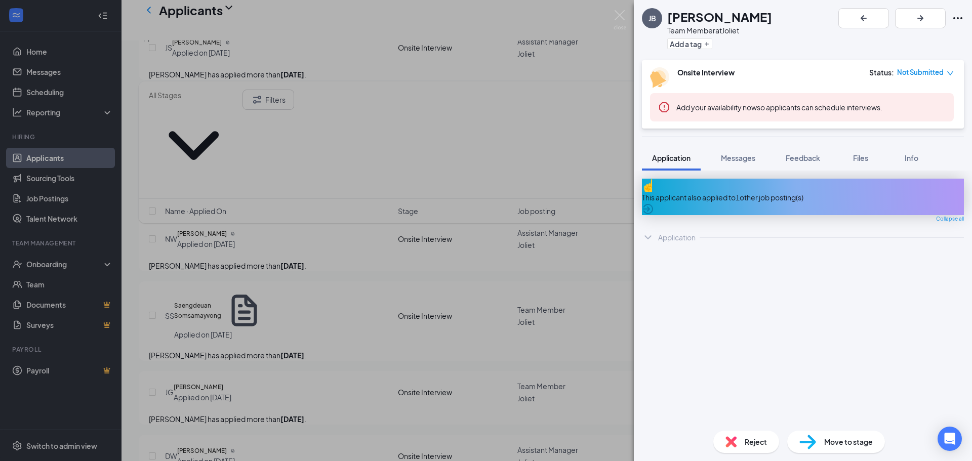
click at [619, 16] on img at bounding box center [619, 20] width 13 height 20
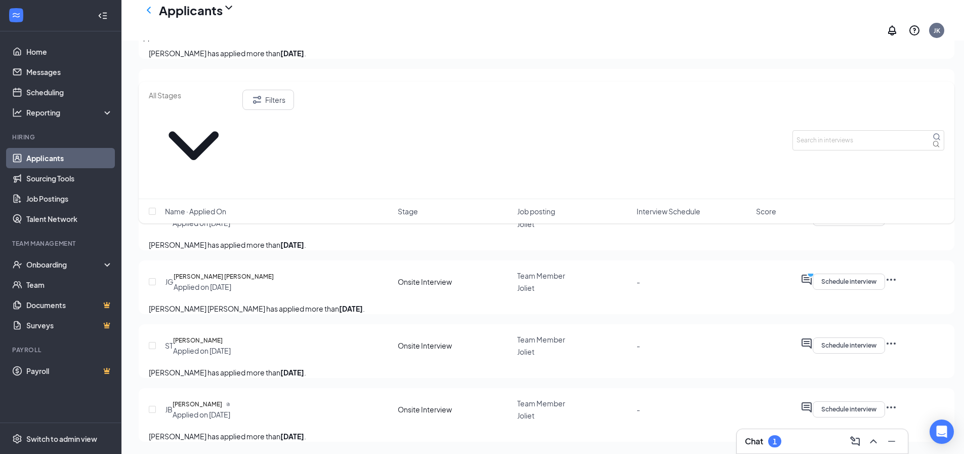
scroll to position [2101, 0]
click at [61, 62] on link "Messages" at bounding box center [69, 72] width 87 height 20
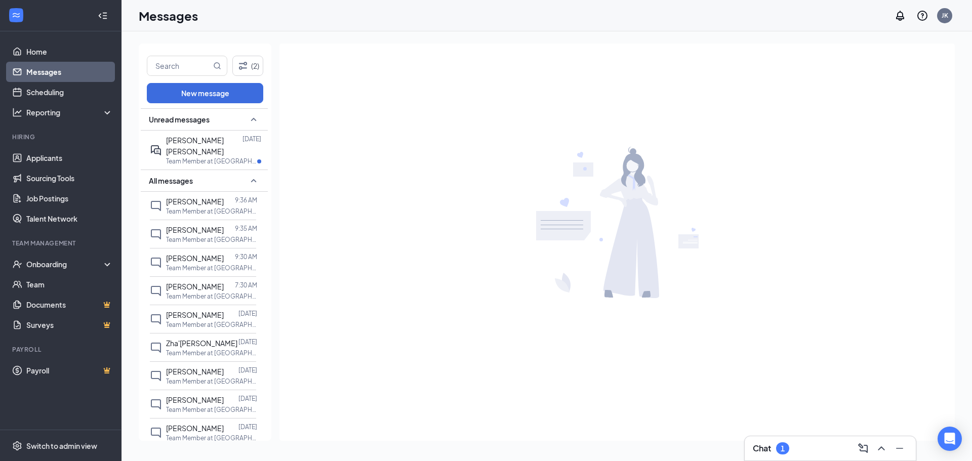
click at [906, 449] on button at bounding box center [899, 448] width 16 height 16
click at [885, 448] on icon "ChevronUp" at bounding box center [881, 448] width 12 height 12
click at [880, 447] on icon "ChevronUp" at bounding box center [881, 448] width 12 height 12
click at [775, 445] on div "Chat 1" at bounding box center [771, 448] width 36 height 12
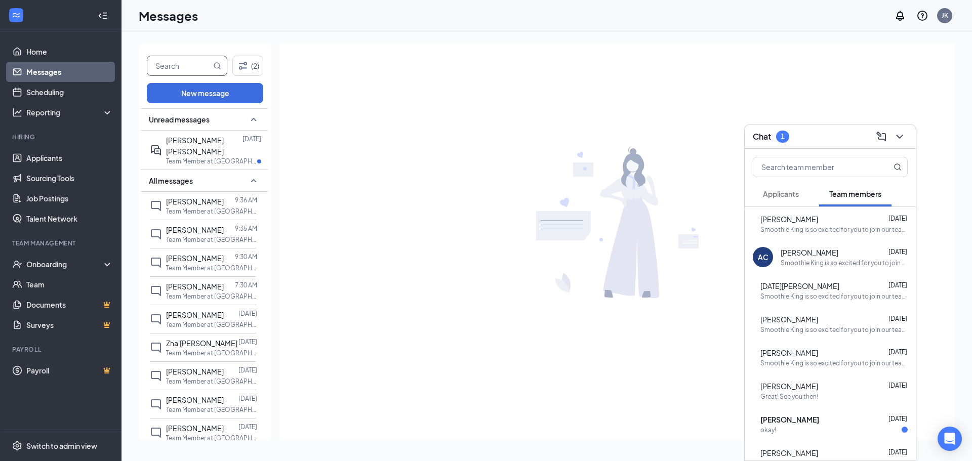
click at [780, 192] on span "Applicants" at bounding box center [781, 193] width 36 height 9
click at [198, 132] on div "Unread messages [PERSON_NAME] [PERSON_NAME] [DATE] Team Member at [GEOGRAPHIC_D…" at bounding box center [205, 275] width 133 height 335
click at [197, 128] on div "Unread messages [PERSON_NAME] [PERSON_NAME] [DATE] Team Member at [GEOGRAPHIC_D…" at bounding box center [205, 275] width 133 height 335
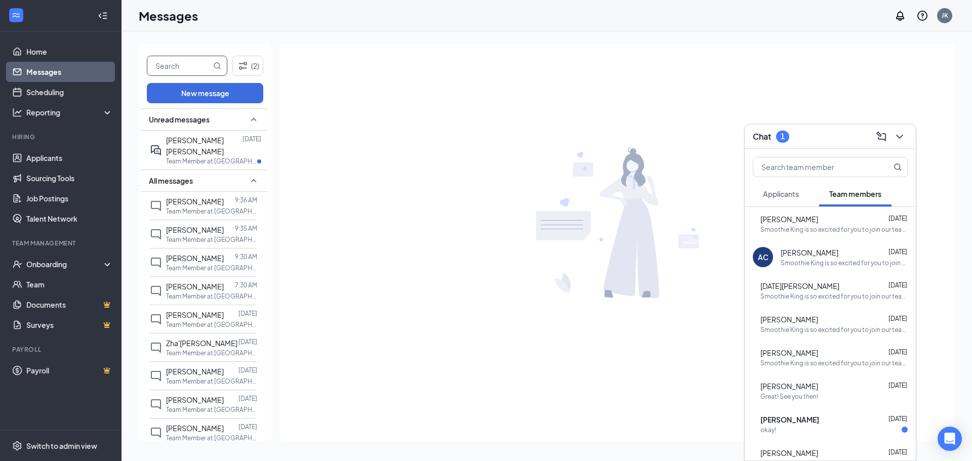
click at [197, 129] on div "Unread messages [PERSON_NAME] [PERSON_NAME] [DATE] Team Member at [GEOGRAPHIC_D…" at bounding box center [205, 275] width 133 height 335
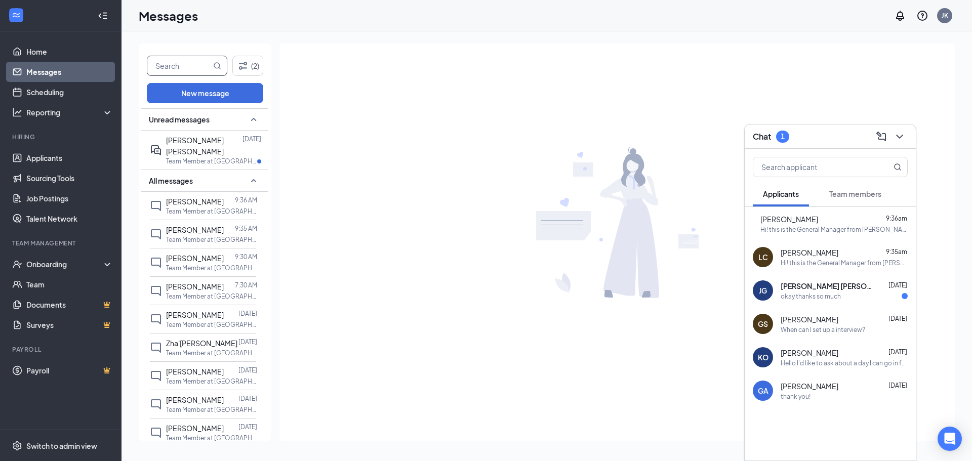
click at [185, 57] on input "text" at bounding box center [179, 65] width 64 height 19
type input "jovany"
click at [216, 63] on icon "MagnifyingGlass" at bounding box center [217, 66] width 8 height 8
click at [216, 66] on icon "MagnifyingGlass" at bounding box center [217, 66] width 8 height 8
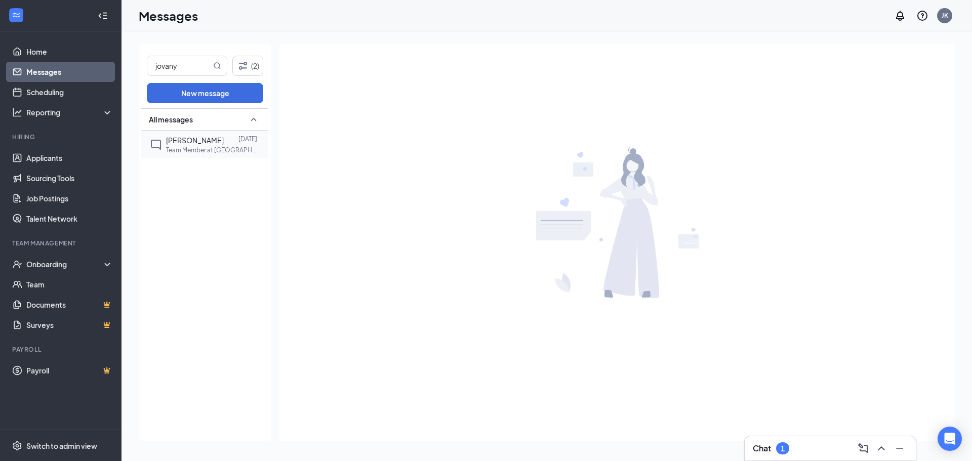
click at [207, 146] on p "Team Member at [GEOGRAPHIC_DATA]" at bounding box center [211, 150] width 91 height 9
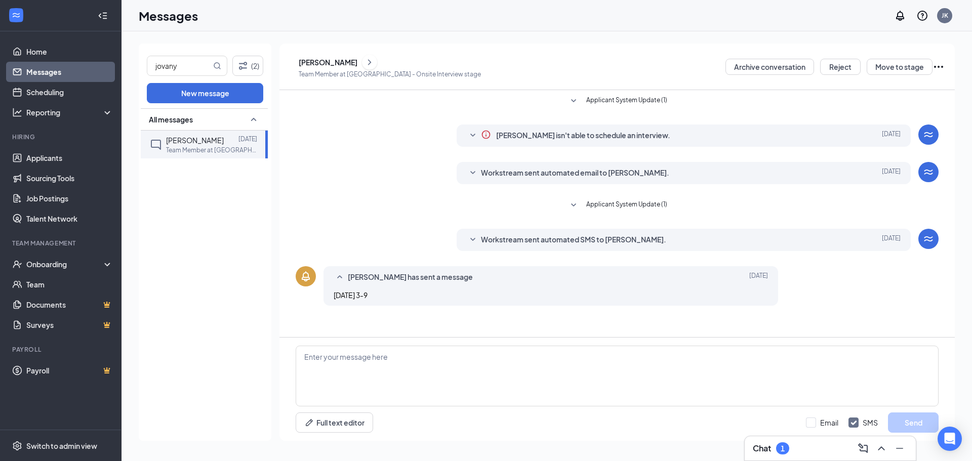
click at [375, 65] on icon "ChevronRight" at bounding box center [369, 62] width 10 height 12
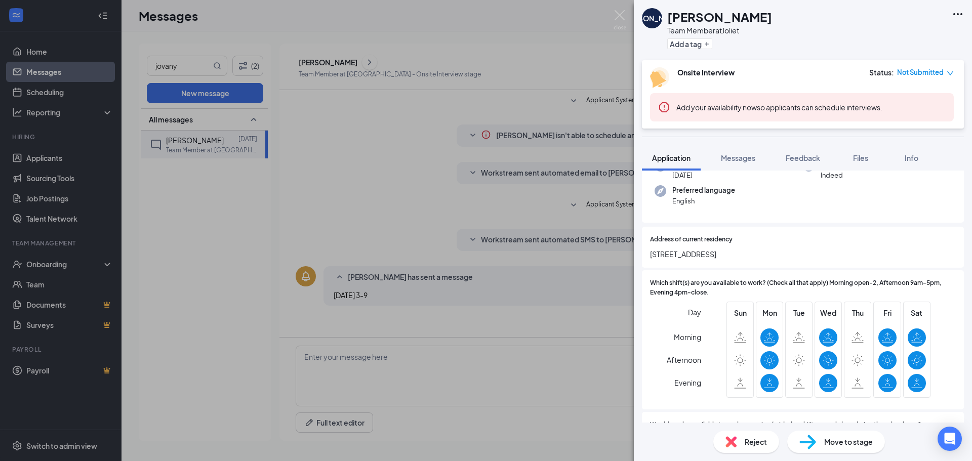
scroll to position [68, 0]
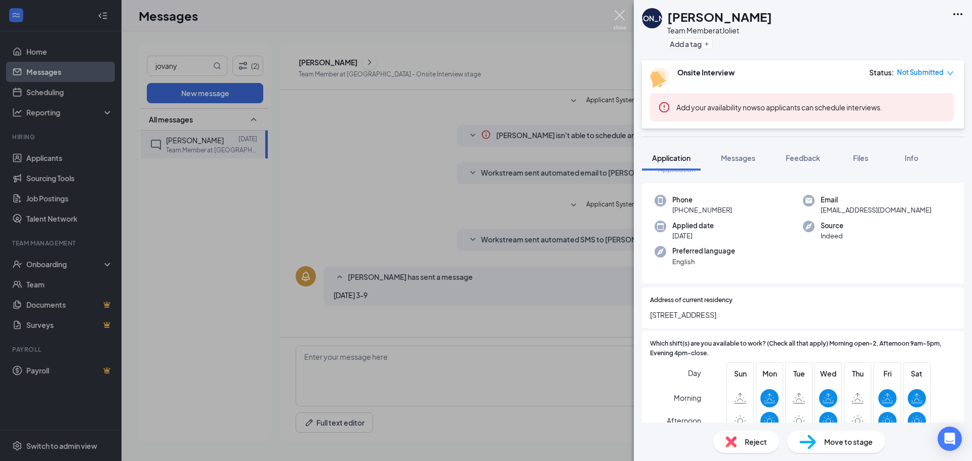
click at [620, 14] on img at bounding box center [619, 20] width 13 height 20
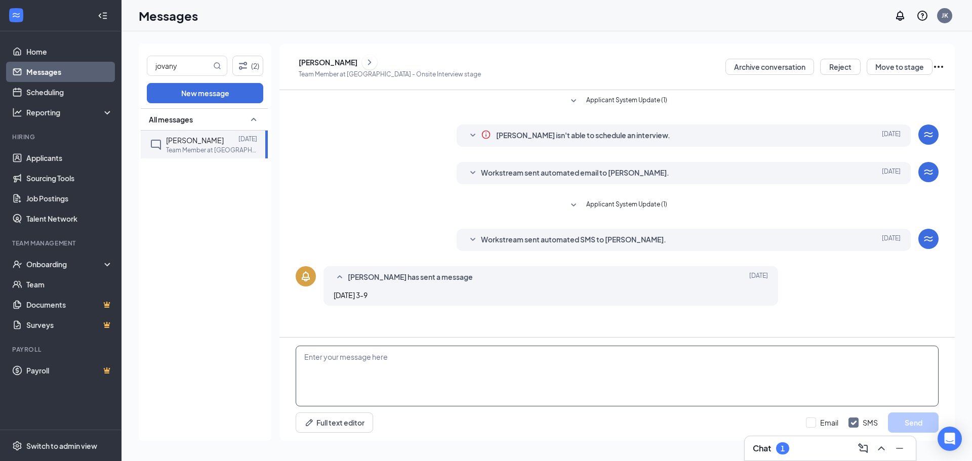
click at [369, 361] on textarea at bounding box center [617, 376] width 643 height 61
click at [207, 66] on input "jovany" at bounding box center [179, 65] width 64 height 19
drag, startPoint x: 207, startPoint y: 66, endPoint x: 143, endPoint y: 67, distance: 63.3
click at [143, 67] on div "jovany (2) New message All messages [PERSON_NAME] [DATE] Team Member at [GEOGRA…" at bounding box center [205, 242] width 133 height 397
click at [67, 73] on link "Messages" at bounding box center [69, 72] width 87 height 20
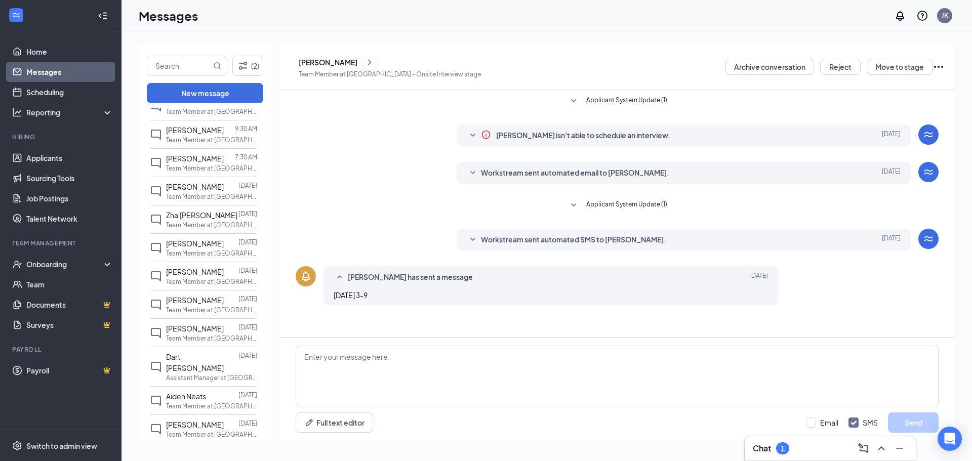
scroll to position [270, 0]
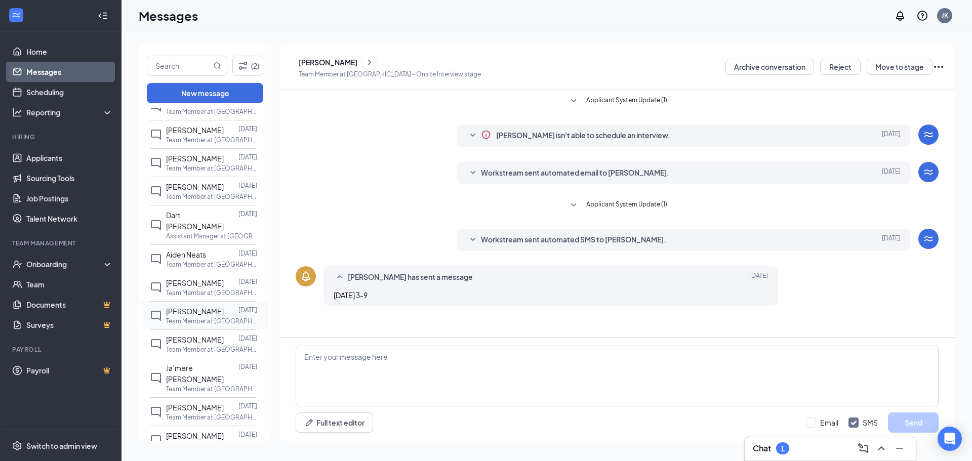
click at [214, 316] on span "[PERSON_NAME]" at bounding box center [195, 311] width 58 height 9
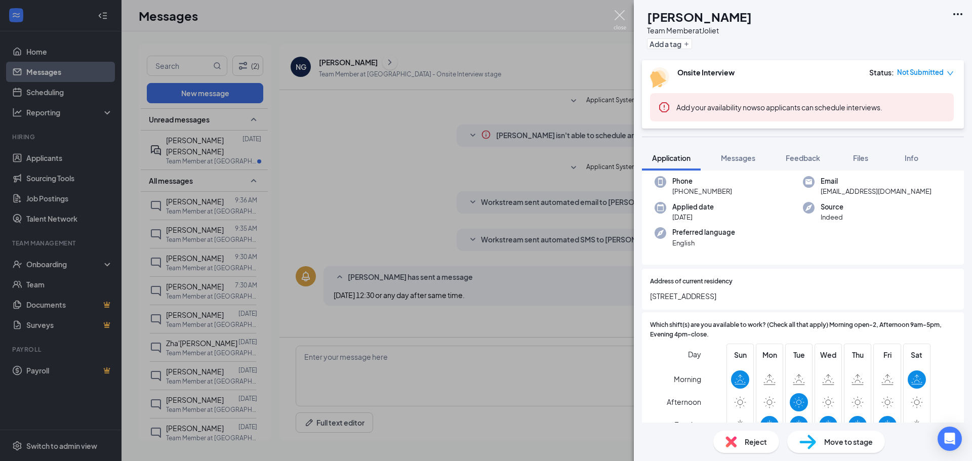
scroll to position [101, 0]
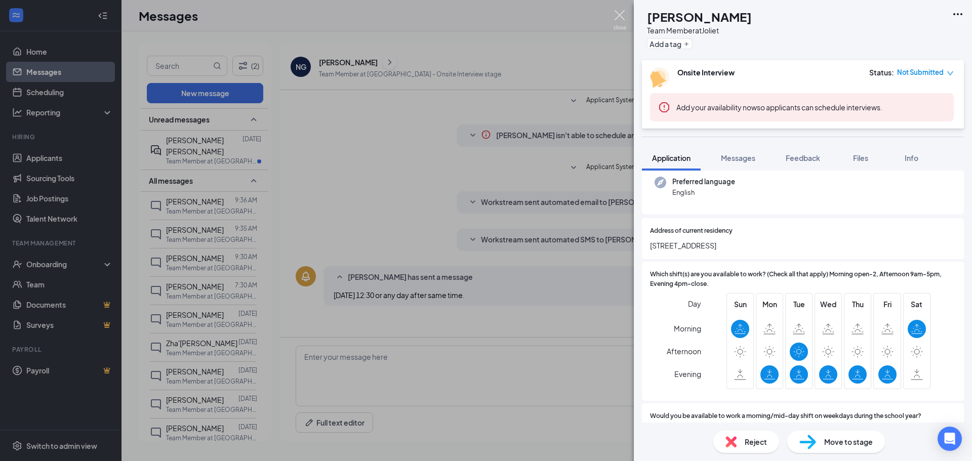
click at [618, 14] on img at bounding box center [619, 20] width 13 height 20
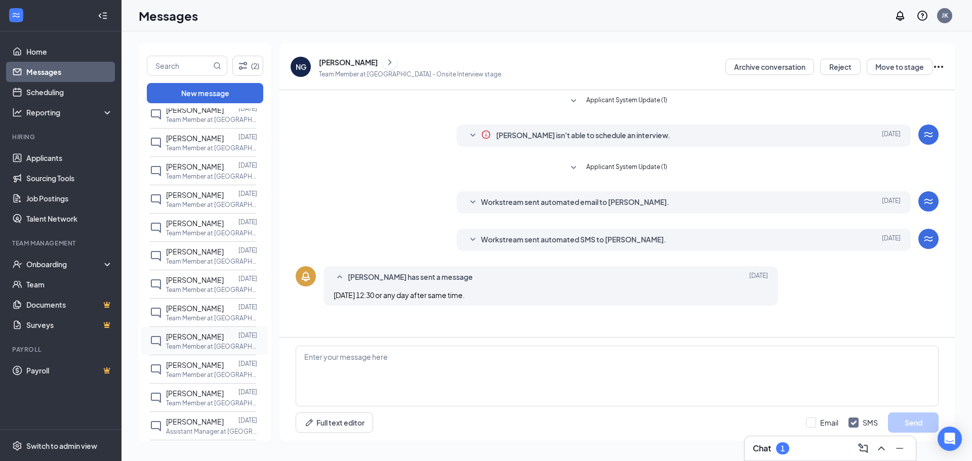
scroll to position [1221, 0]
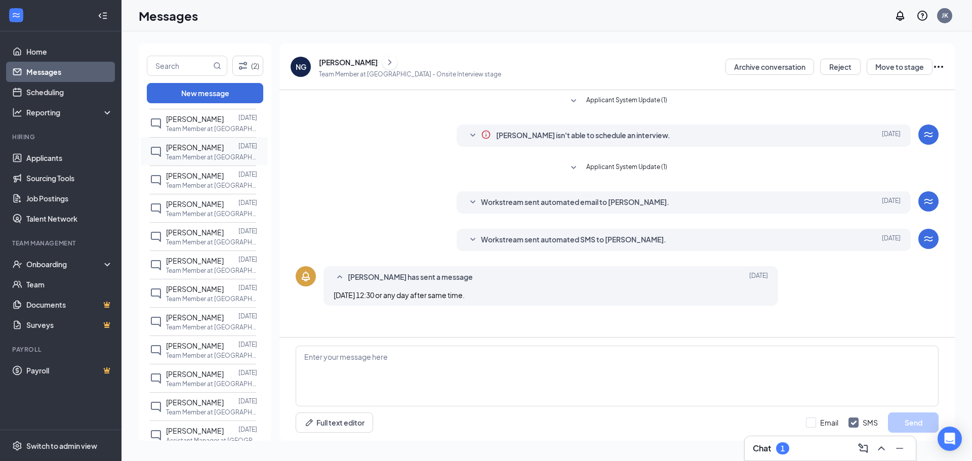
drag, startPoint x: 212, startPoint y: 173, endPoint x: 209, endPoint y: 178, distance: 6.1
click at [211, 152] on span "[PERSON_NAME]" at bounding box center [195, 147] width 58 height 9
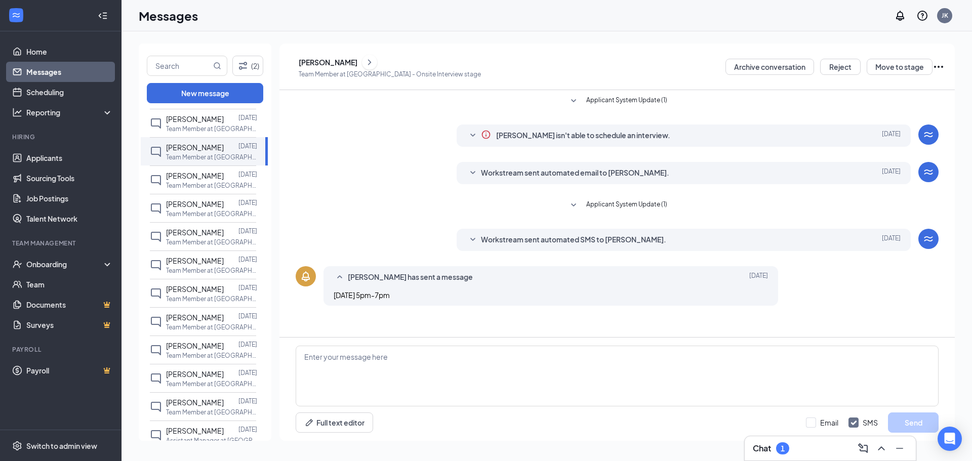
click at [375, 59] on icon "ChevronRight" at bounding box center [369, 62] width 10 height 12
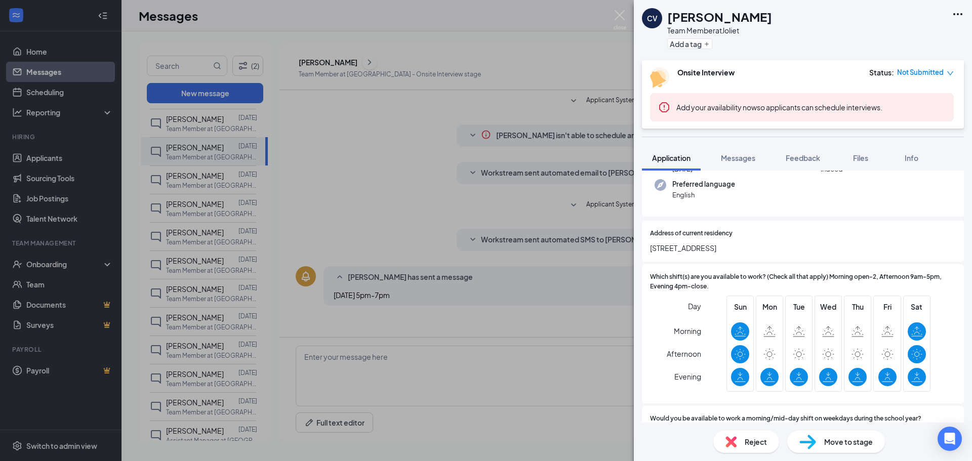
scroll to position [152, 0]
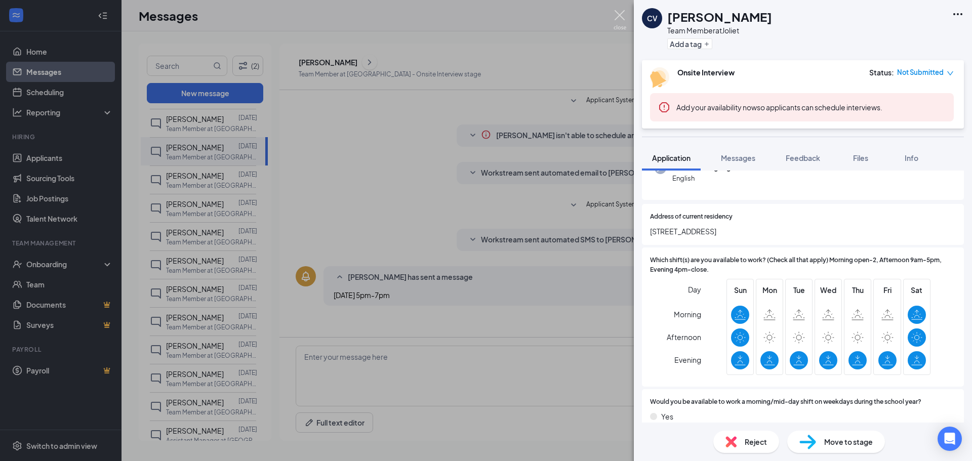
click at [622, 15] on img at bounding box center [619, 20] width 13 height 20
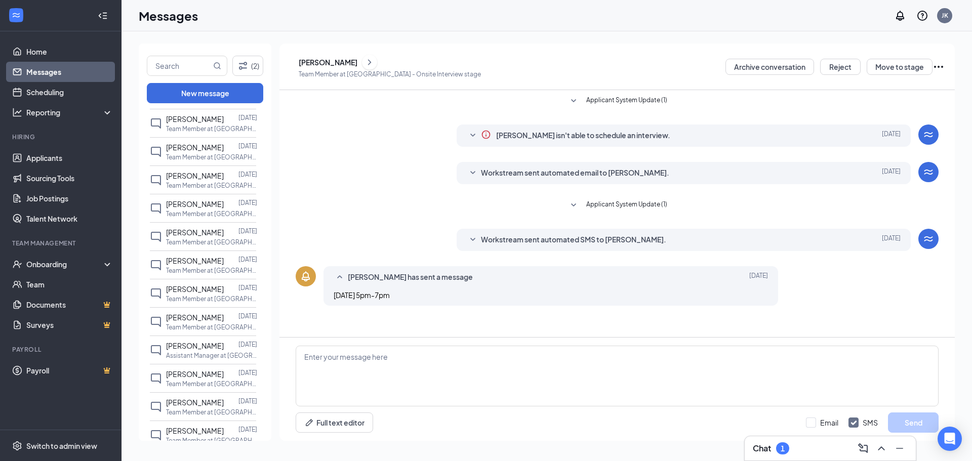
scroll to position [1359, 0]
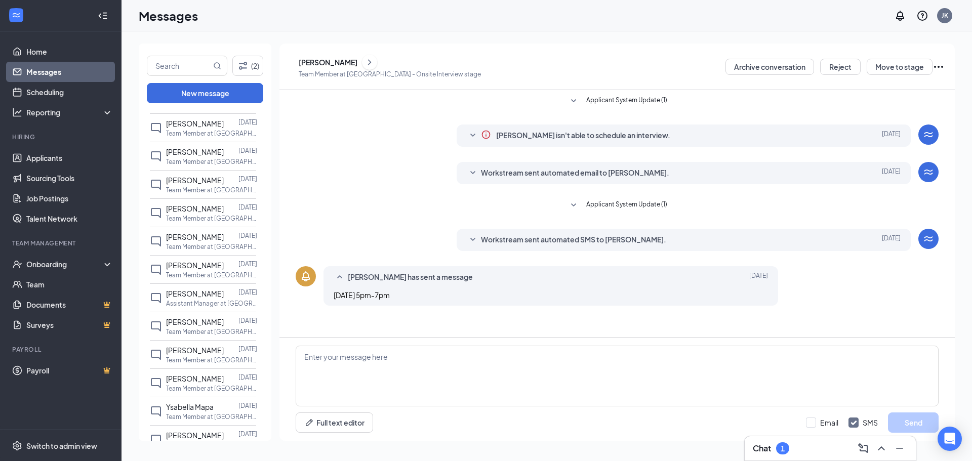
drag, startPoint x: 267, startPoint y: 333, endPoint x: 190, endPoint y: 364, distance: 82.6
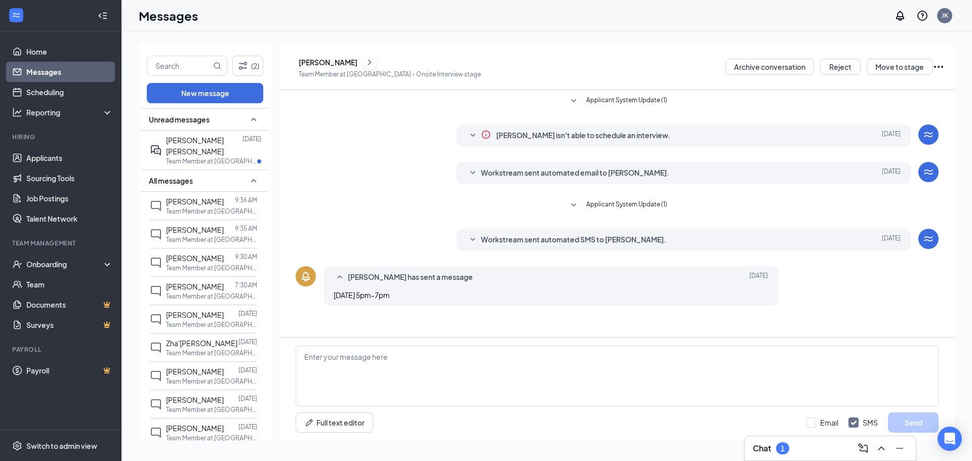
scroll to position [1709, 0]
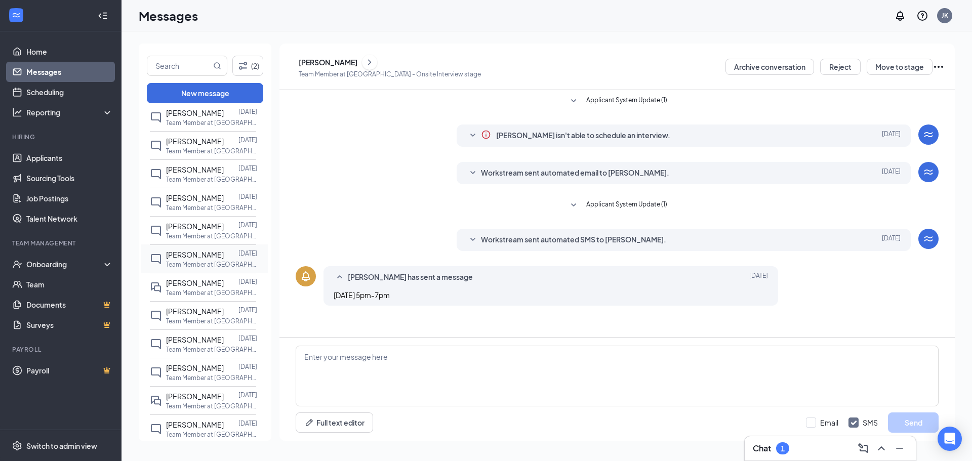
click at [194, 269] on p "Team Member at [GEOGRAPHIC_DATA]" at bounding box center [211, 264] width 91 height 9
click at [368, 66] on icon "ChevronRight" at bounding box center [369, 62] width 10 height 12
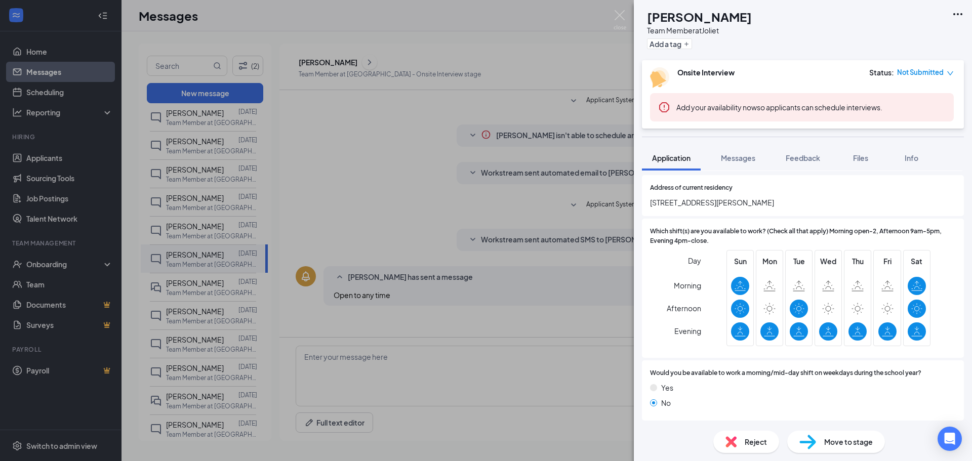
scroll to position [202, 0]
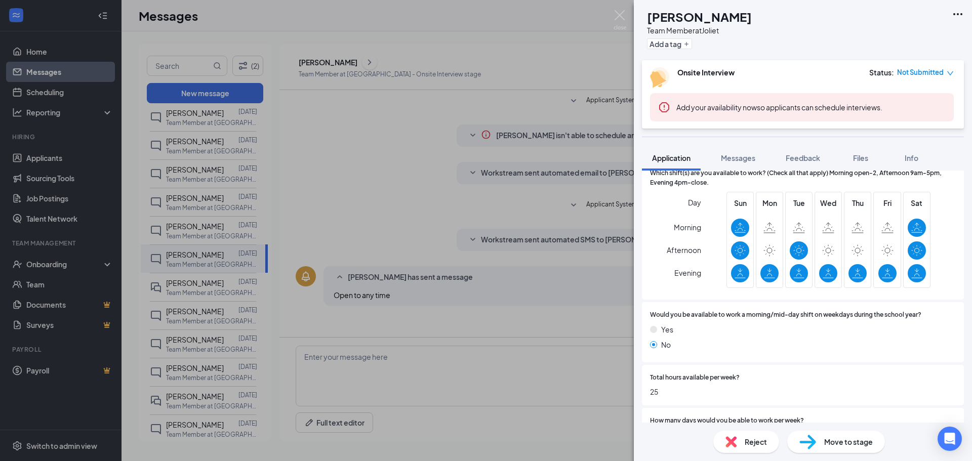
click at [622, 20] on img at bounding box center [619, 20] width 13 height 20
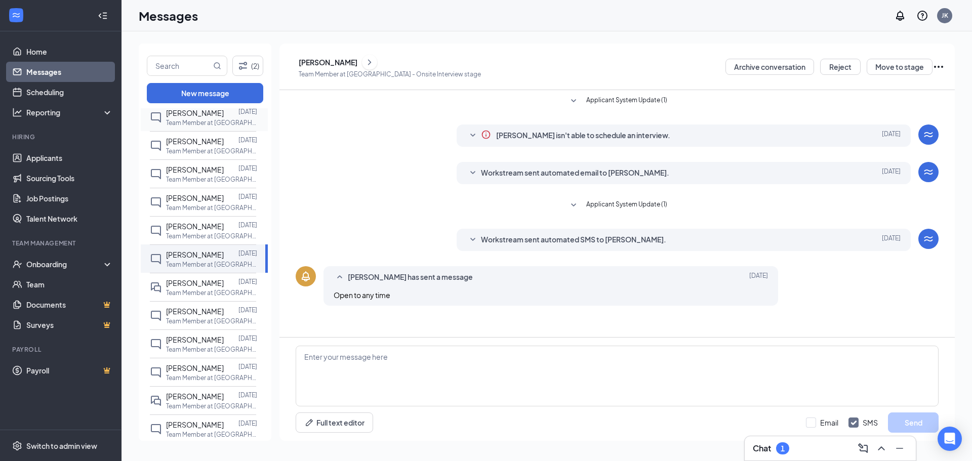
click at [214, 118] on div "[PERSON_NAME]" at bounding box center [195, 112] width 58 height 11
click at [375, 62] on icon "ChevronRight" at bounding box center [369, 62] width 10 height 12
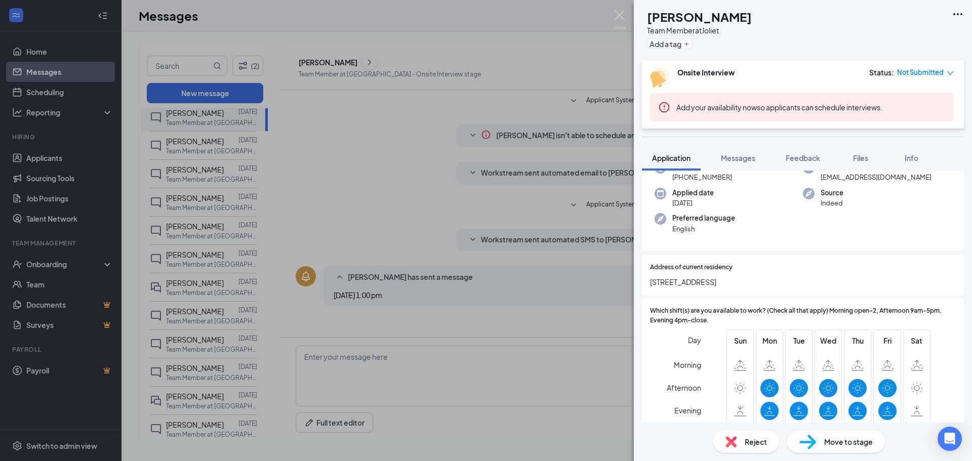
scroll to position [253, 0]
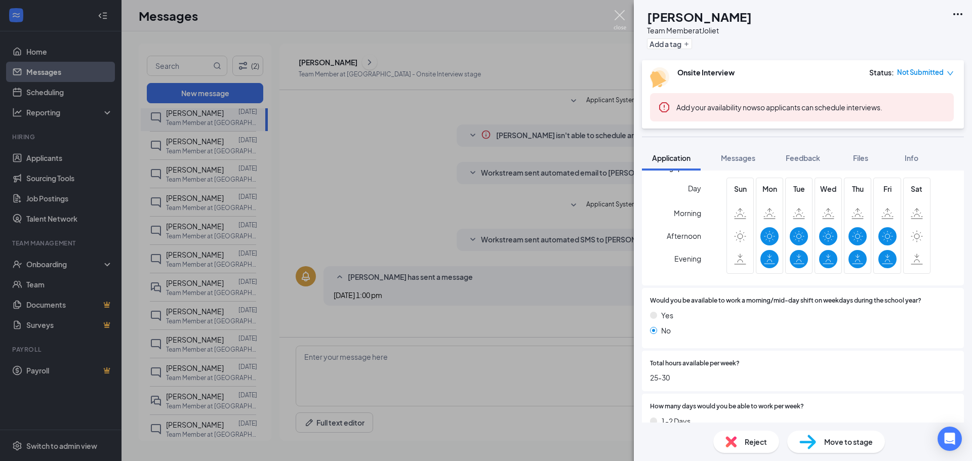
click at [620, 15] on img at bounding box center [619, 20] width 13 height 20
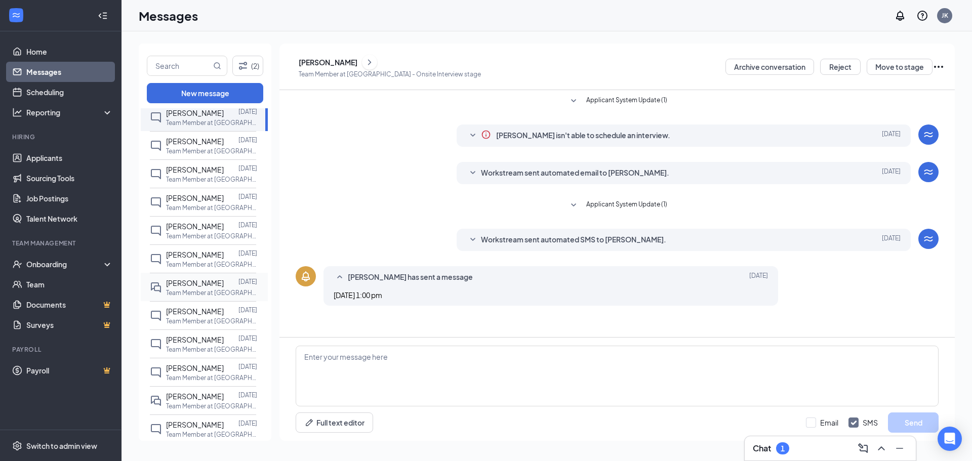
click at [189, 288] on span "[PERSON_NAME]" at bounding box center [195, 282] width 58 height 9
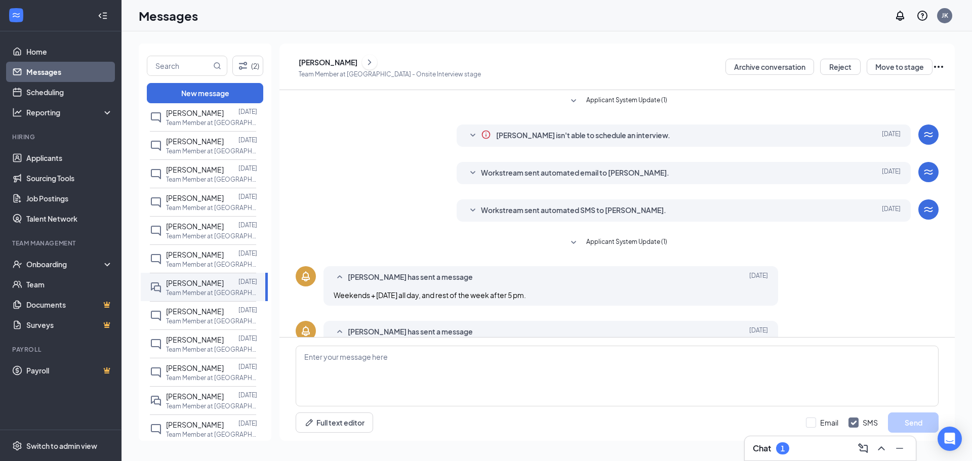
scroll to position [88, 0]
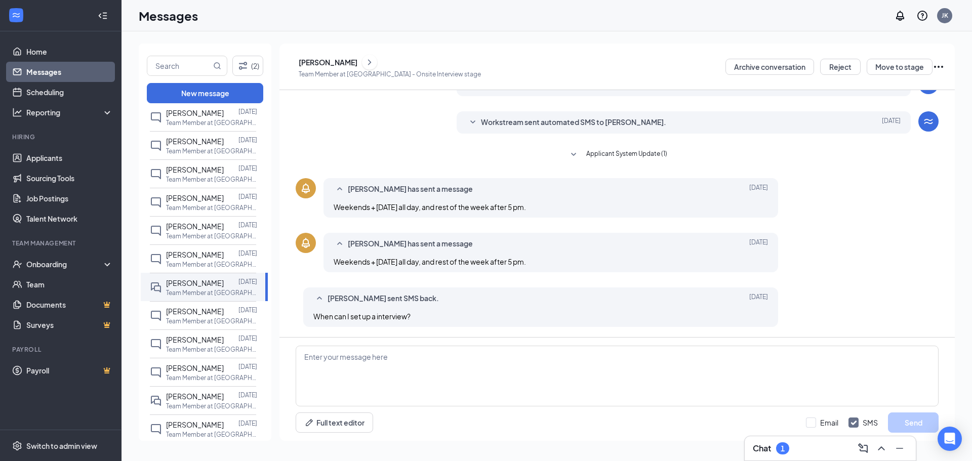
click at [375, 62] on icon "ChevronRight" at bounding box center [369, 62] width 10 height 12
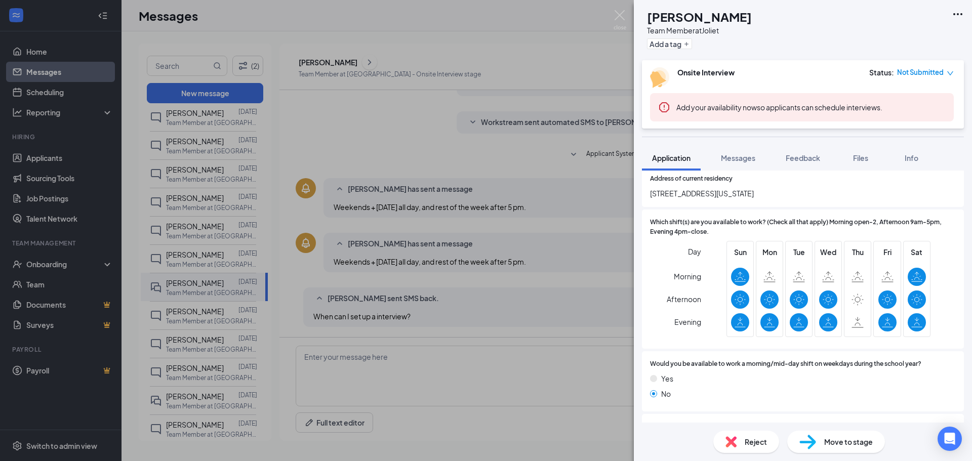
scroll to position [253, 0]
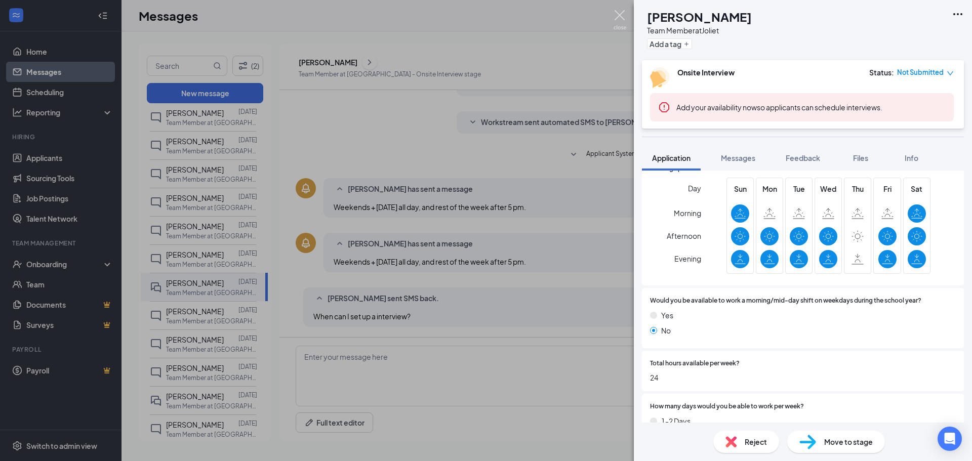
click at [619, 11] on img at bounding box center [619, 20] width 13 height 20
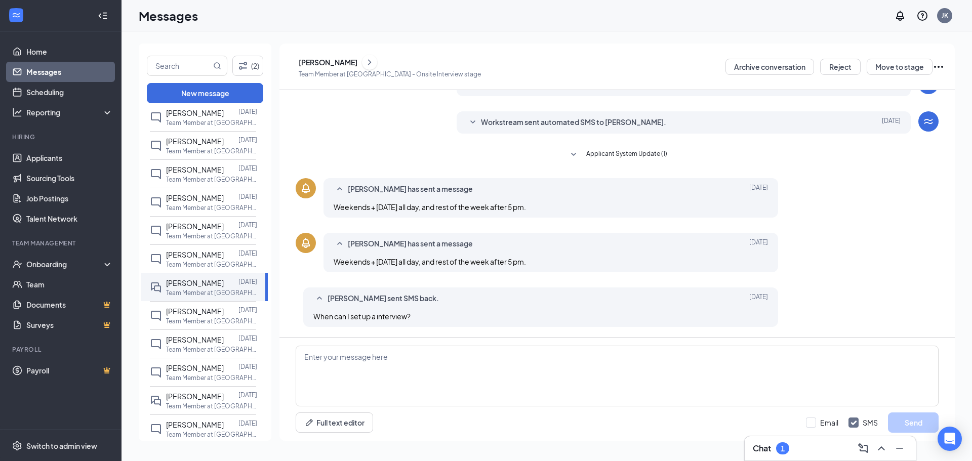
scroll to position [1893, 0]
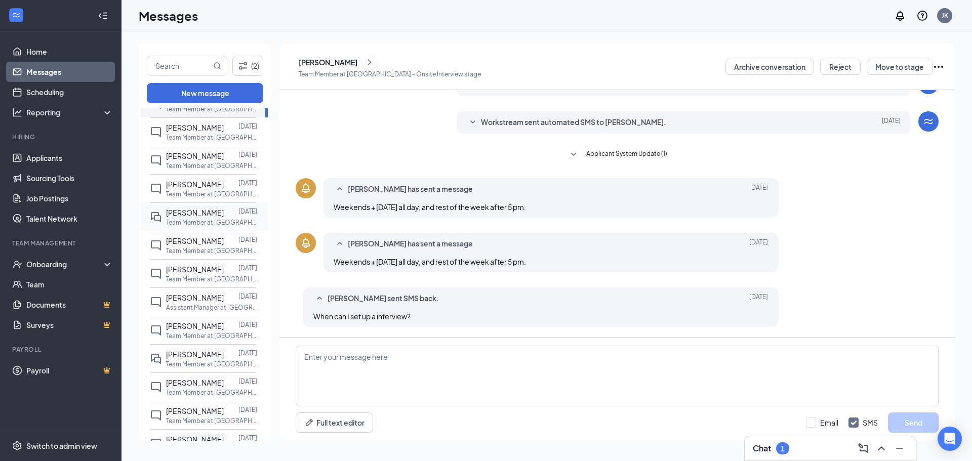
click at [186, 217] on span "[PERSON_NAME]" at bounding box center [195, 212] width 58 height 9
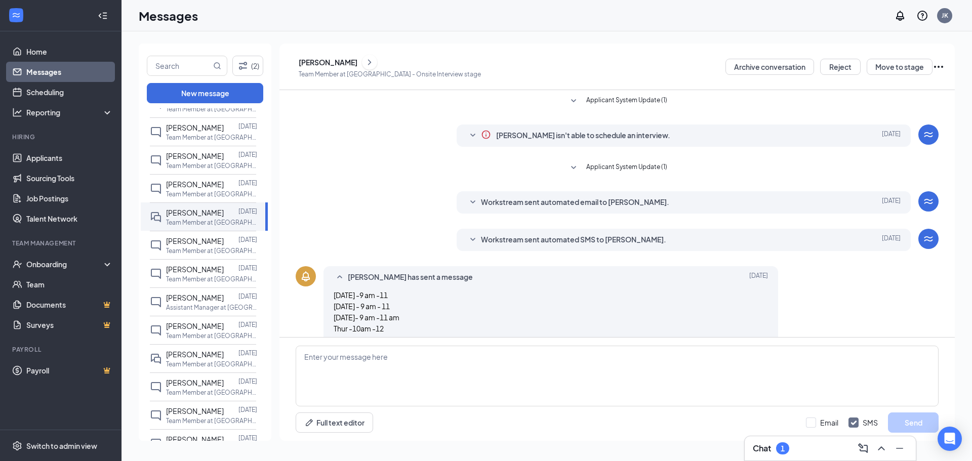
scroll to position [100, 0]
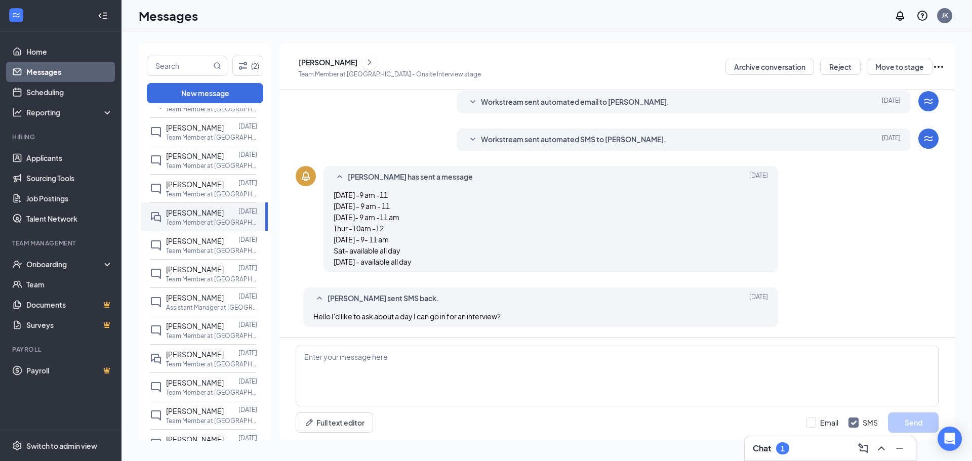
click at [375, 65] on icon "ChevronRight" at bounding box center [369, 62] width 10 height 12
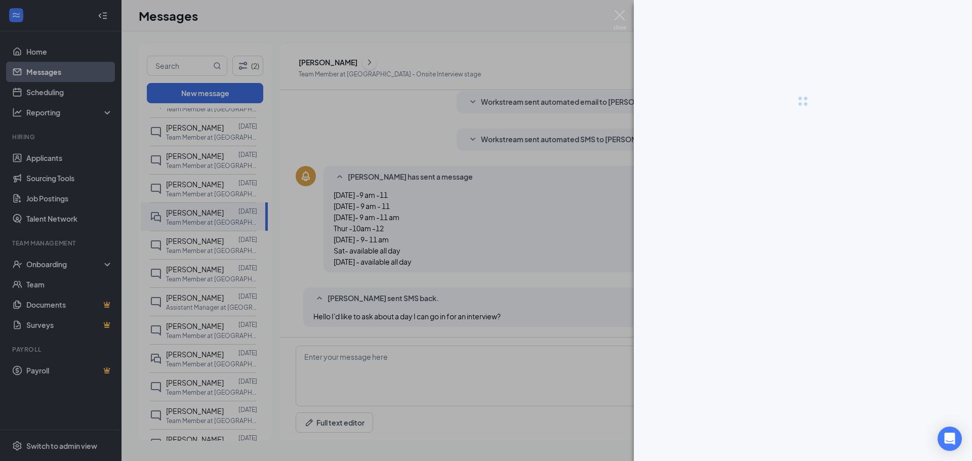
click at [379, 66] on div at bounding box center [486, 230] width 972 height 461
click at [380, 62] on div at bounding box center [486, 230] width 972 height 461
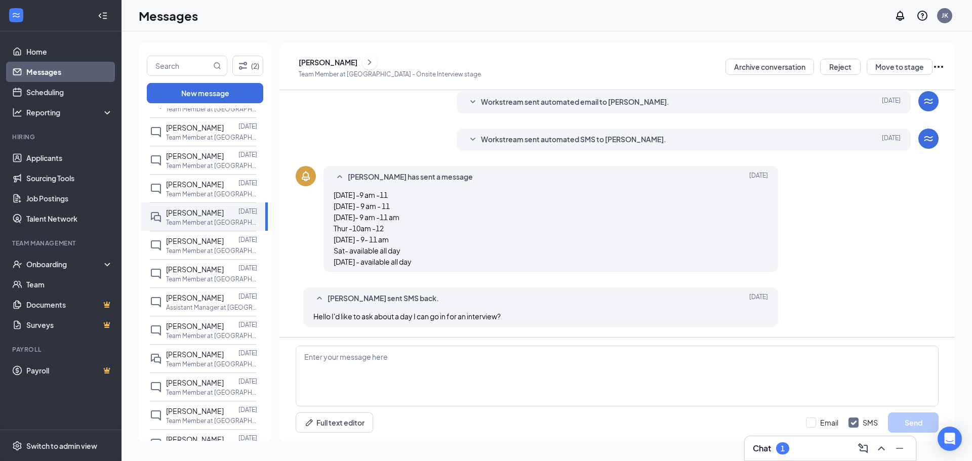
click at [375, 64] on icon "ChevronRight" at bounding box center [369, 62] width 10 height 12
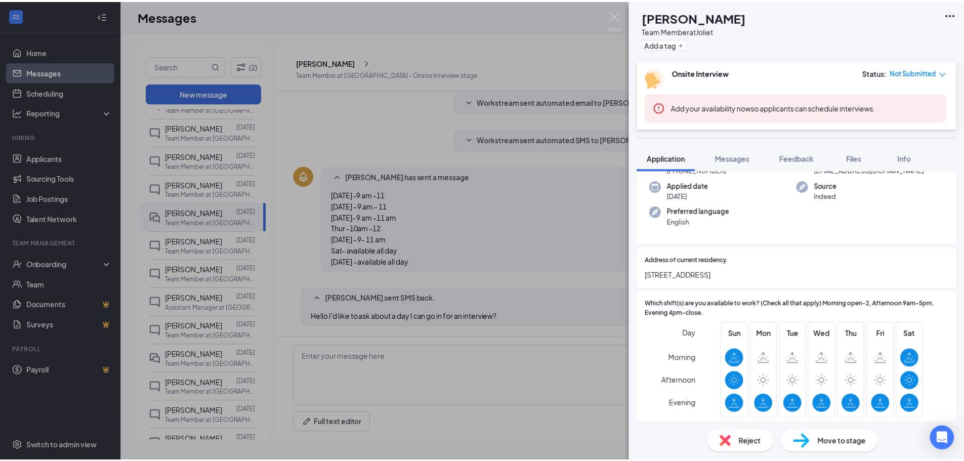
scroll to position [202, 0]
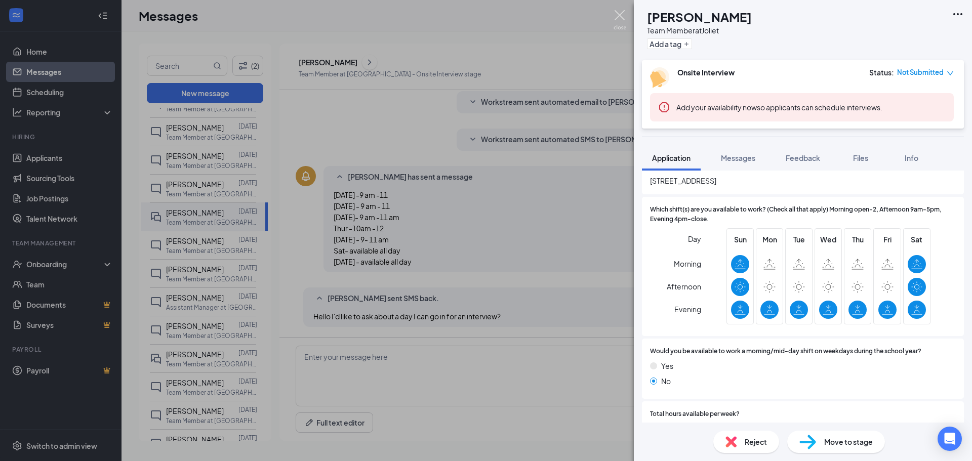
click at [618, 18] on img at bounding box center [619, 20] width 13 height 20
click at [621, 14] on img at bounding box center [619, 20] width 13 height 20
click at [619, 10] on img at bounding box center [619, 20] width 13 height 20
click at [54, 193] on div "KO [PERSON_NAME] Team Member at [GEOGRAPHIC_DATA] Add a tag Onsite Interview St…" at bounding box center [486, 230] width 972 height 461
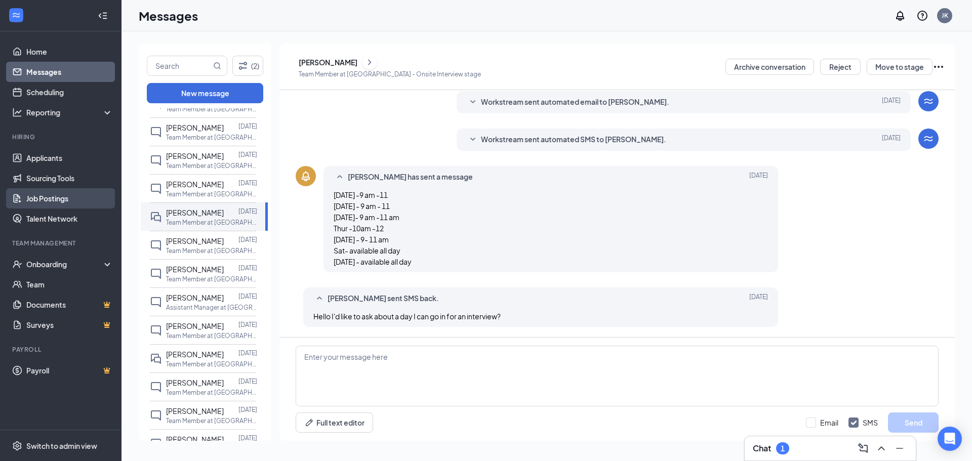
click at [45, 195] on link "Job Postings" at bounding box center [69, 198] width 87 height 20
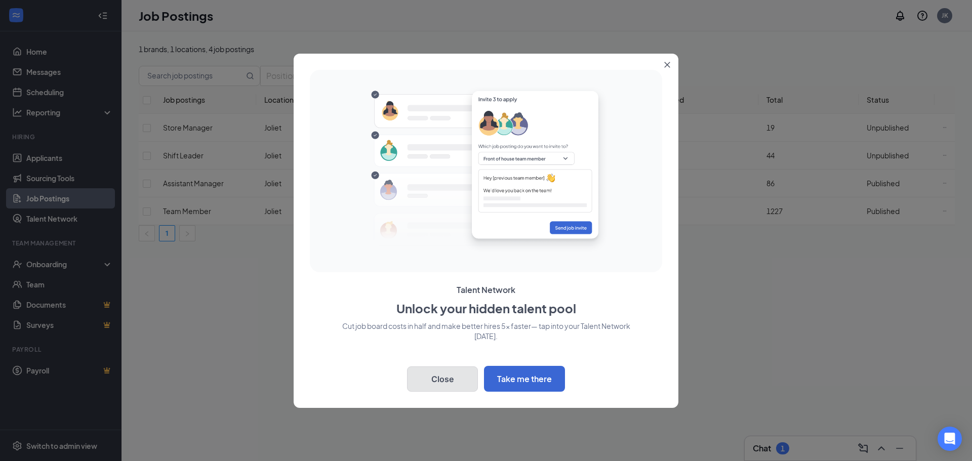
click at [445, 371] on button "Close" at bounding box center [442, 378] width 71 height 25
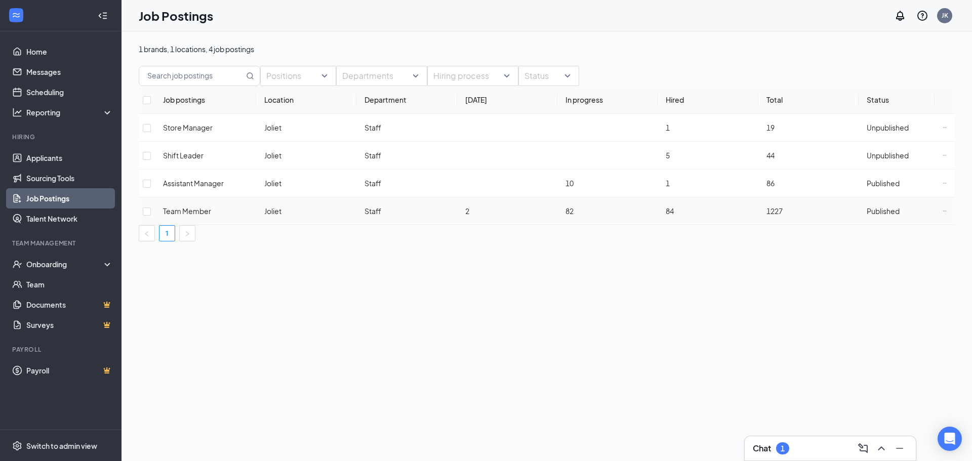
click at [630, 220] on td "82" at bounding box center [607, 211] width 100 height 28
click at [187, 216] on span "Team Member" at bounding box center [187, 211] width 48 height 9
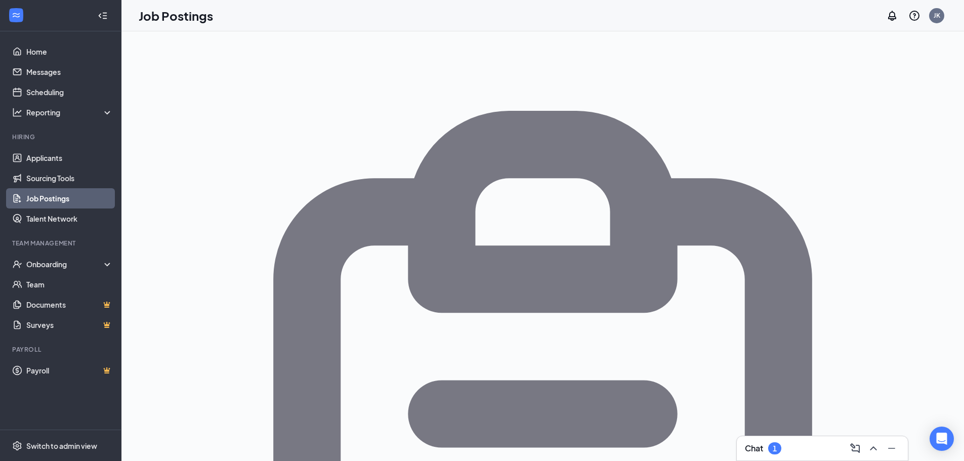
click at [49, 195] on link "Job Postings" at bounding box center [69, 198] width 87 height 20
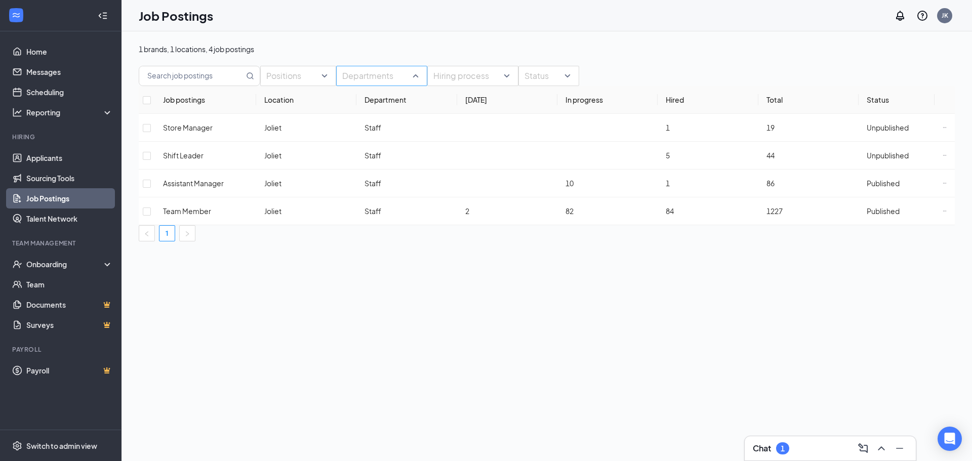
click at [407, 86] on div "Departments" at bounding box center [381, 76] width 91 height 20
click at [513, 86] on div "Hiring process" at bounding box center [472, 76] width 91 height 20
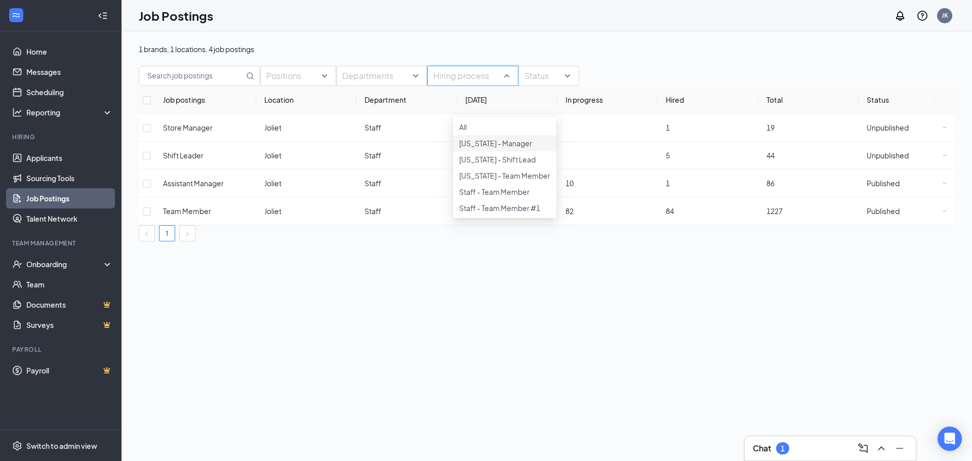
scroll to position [10, 0]
click at [566, 84] on div at bounding box center [544, 76] width 46 height 16
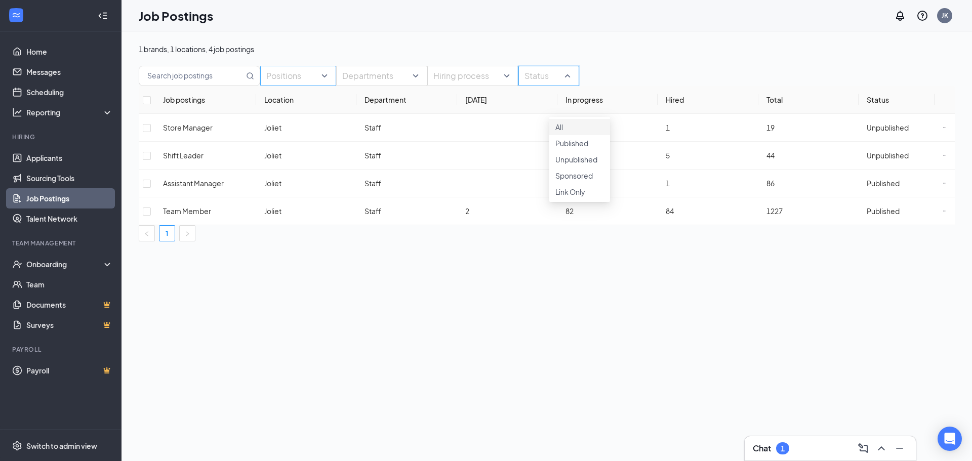
click at [304, 84] on div at bounding box center [293, 76] width 61 height 16
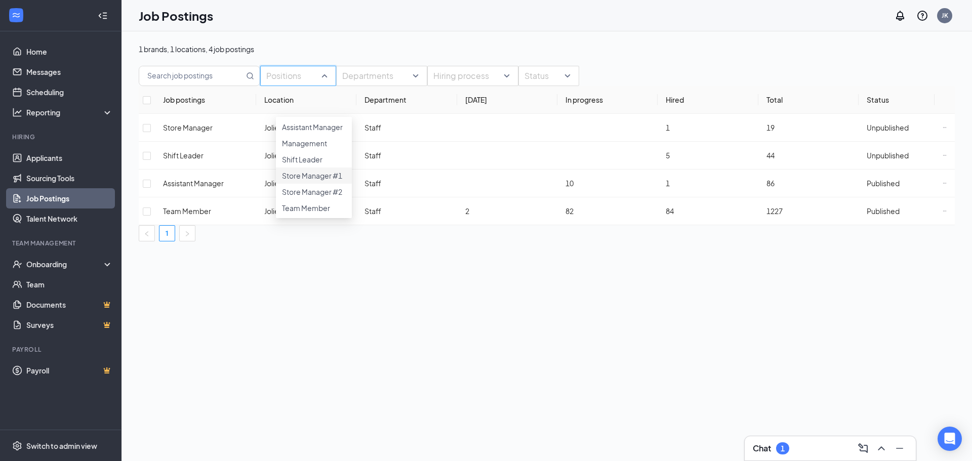
click at [232, 381] on div "1 brands, 1 locations, 4 job postings Positions Departments Hiring process Stat…" at bounding box center [546, 246] width 850 height 430
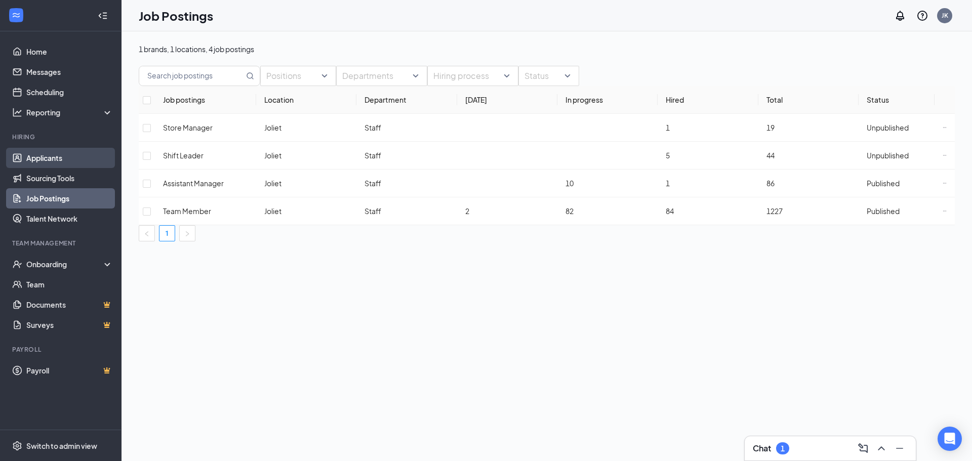
click at [38, 157] on link "Applicants" at bounding box center [69, 158] width 87 height 20
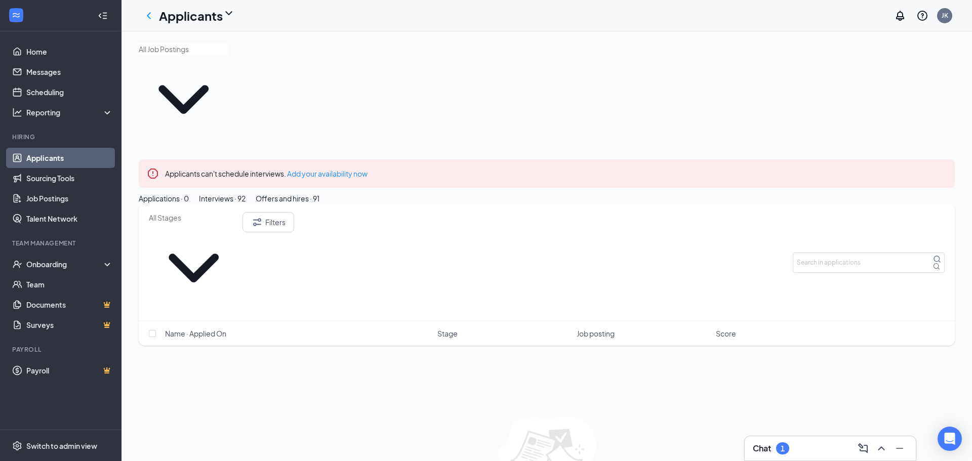
click at [245, 193] on div "Interviews · 92" at bounding box center [222, 198] width 47 height 11
click at [319, 193] on div "Offers and hires · 91" at bounding box center [288, 198] width 64 height 11
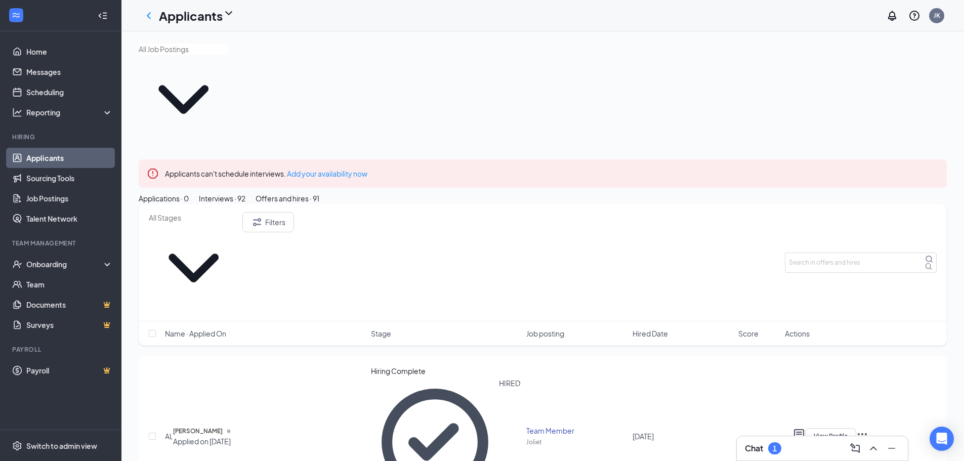
click at [245, 193] on div "Interviews · 92" at bounding box center [222, 198] width 47 height 11
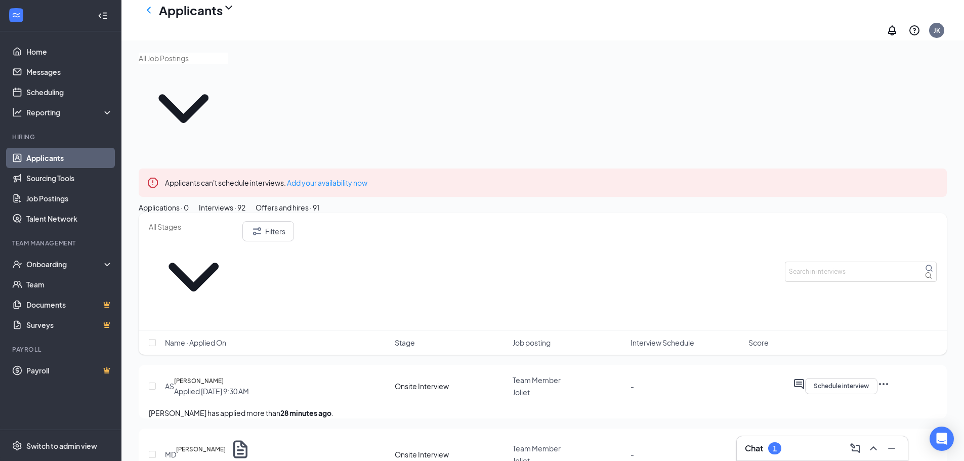
scroll to position [51, 0]
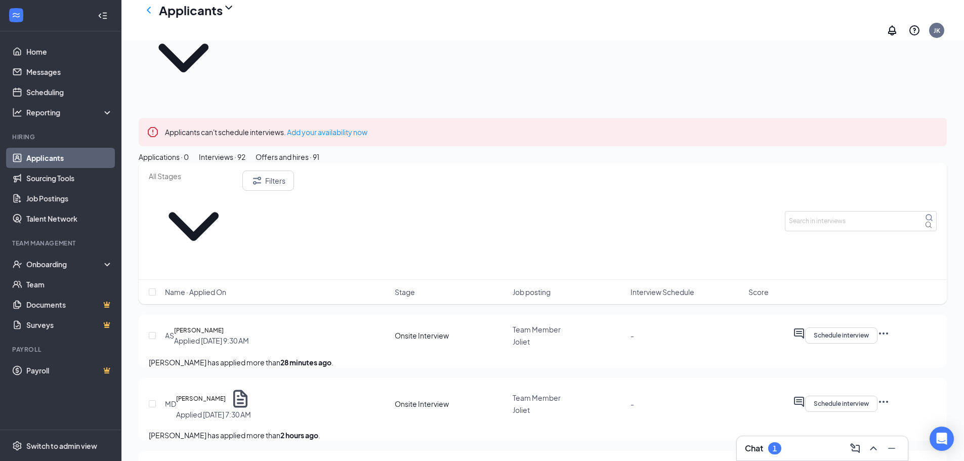
click at [873, 449] on icon "ChevronUp" at bounding box center [874, 448] width 12 height 12
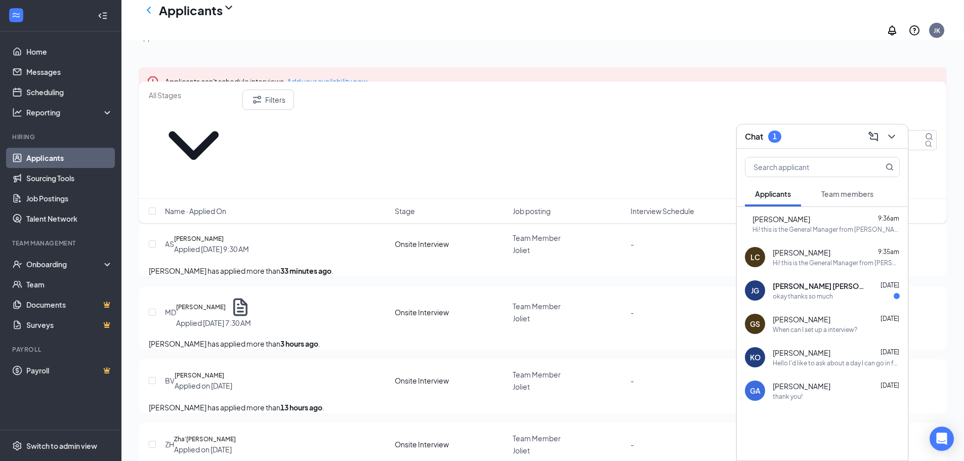
scroll to position [152, 0]
